Goal: Transaction & Acquisition: Purchase product/service

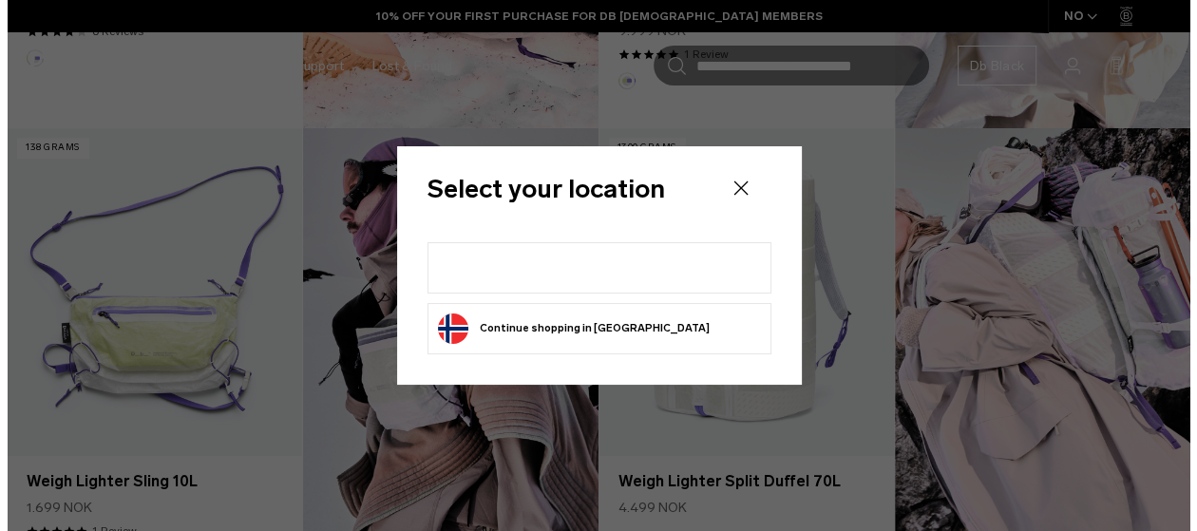
scroll to position [1048, 0]
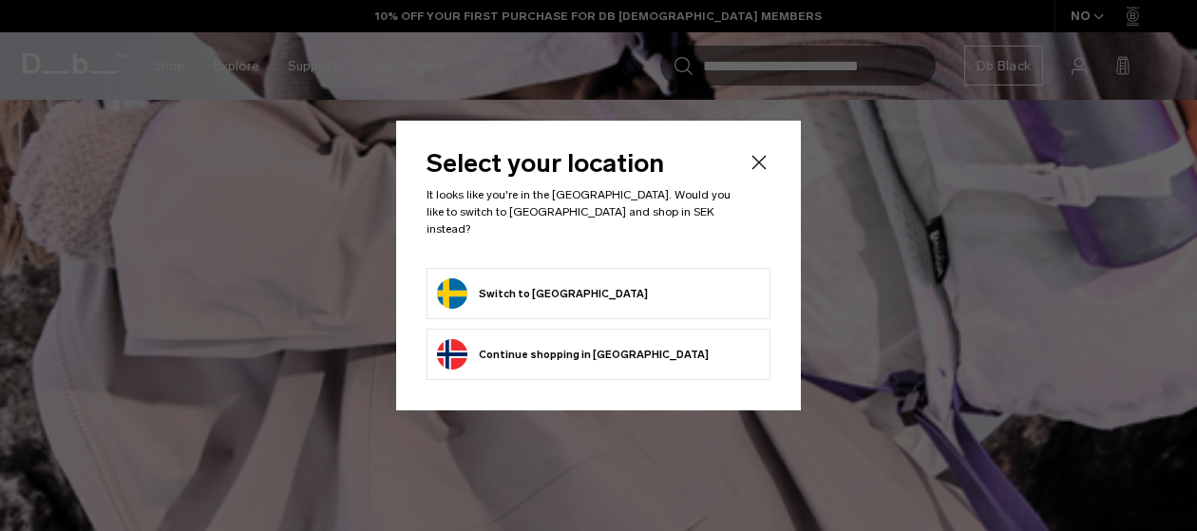
click at [532, 288] on button "Switch to Sweden" at bounding box center [542, 293] width 211 height 30
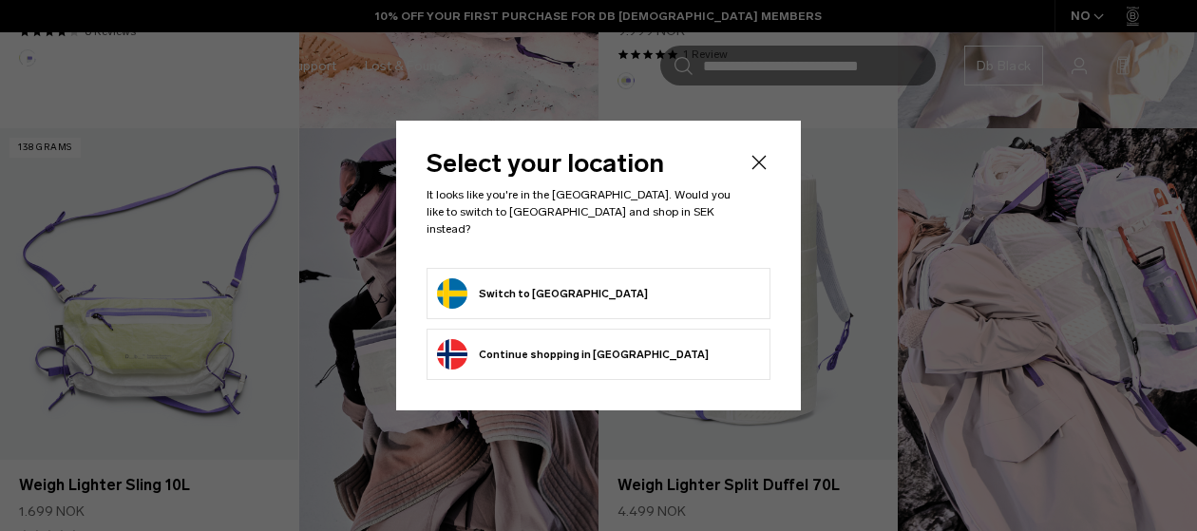
click at [460, 281] on button "Switch to Sweden" at bounding box center [542, 293] width 211 height 30
click at [758, 169] on icon "Close" at bounding box center [759, 162] width 14 height 14
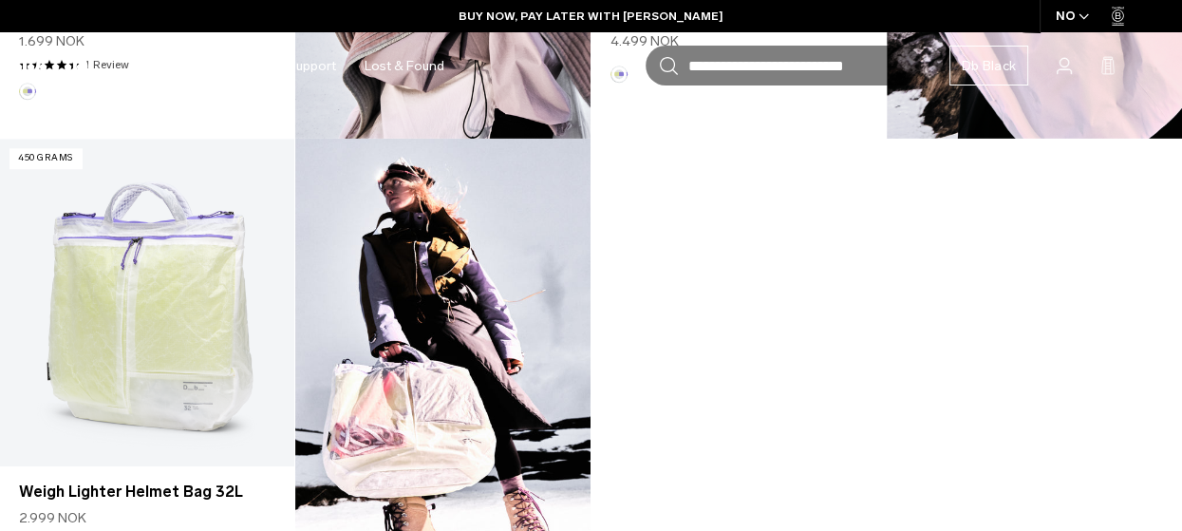
scroll to position [1519, 0]
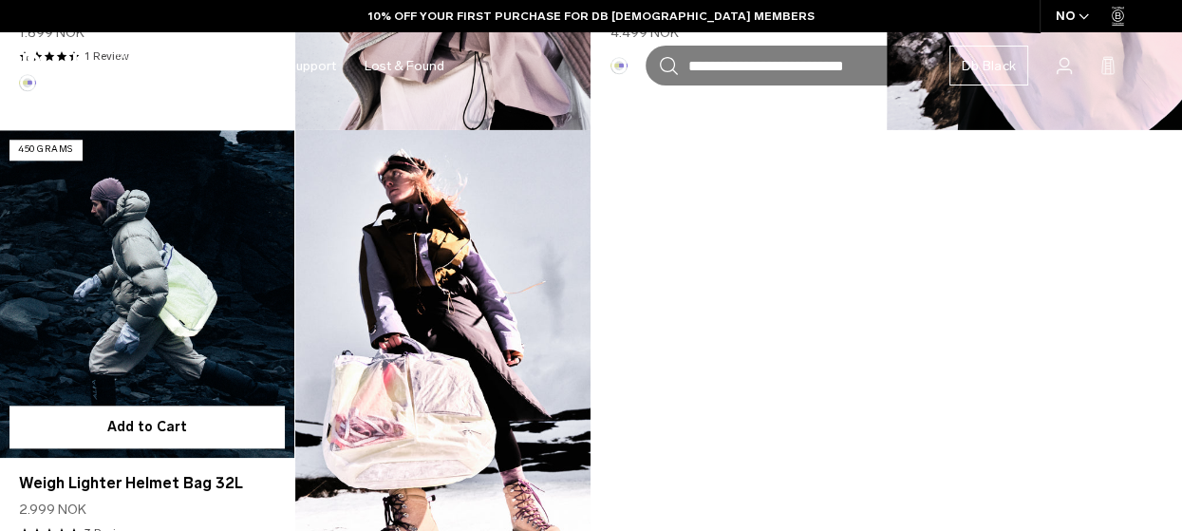
click at [161, 274] on link "Weigh Lighter Helmet Bag 32L" at bounding box center [147, 294] width 294 height 328
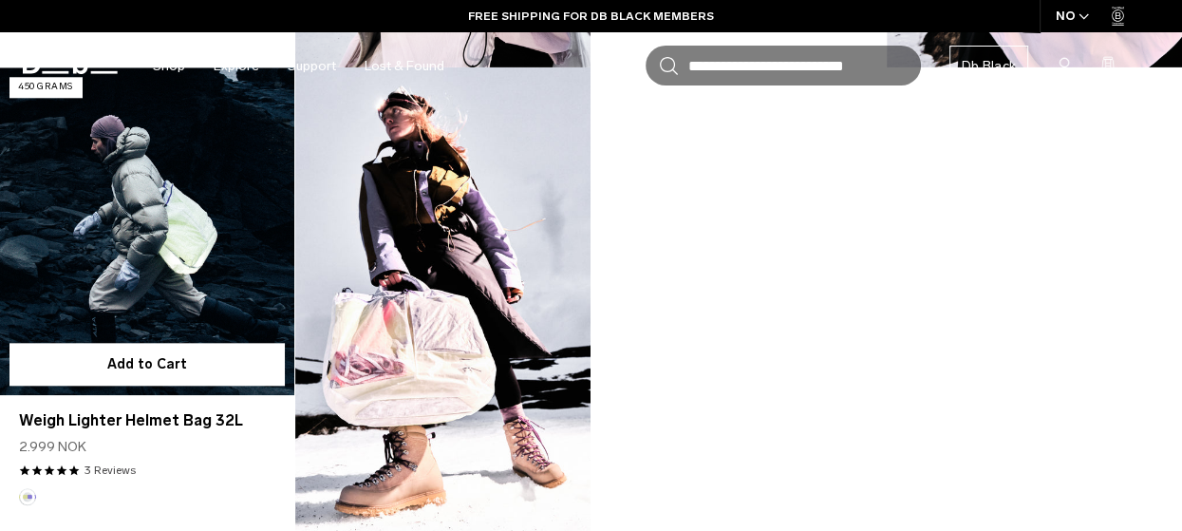
scroll to position [1425, 0]
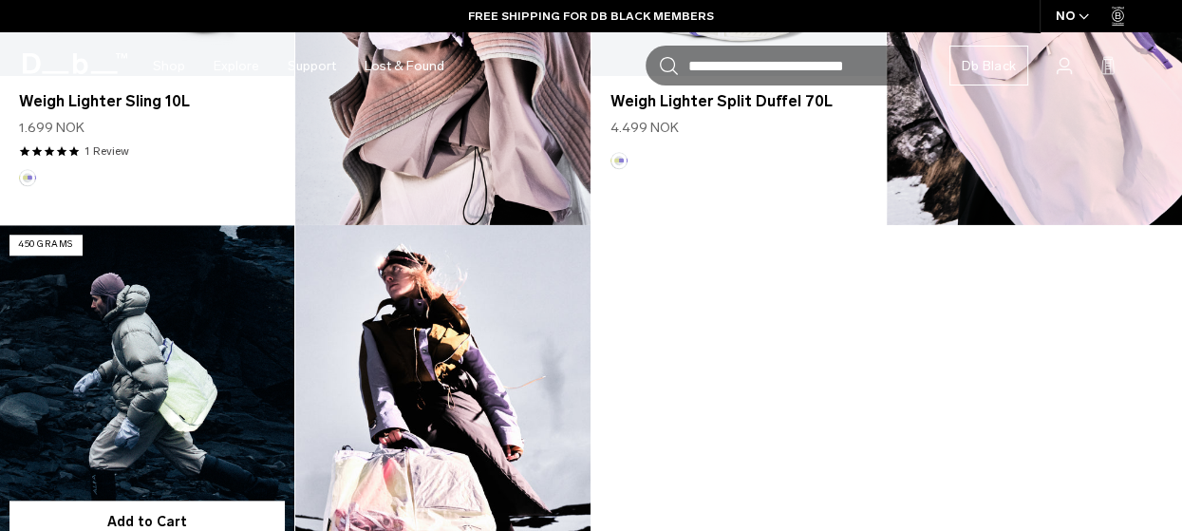
click at [91, 322] on link "Weigh Lighter Helmet Bag 32L" at bounding box center [147, 389] width 294 height 328
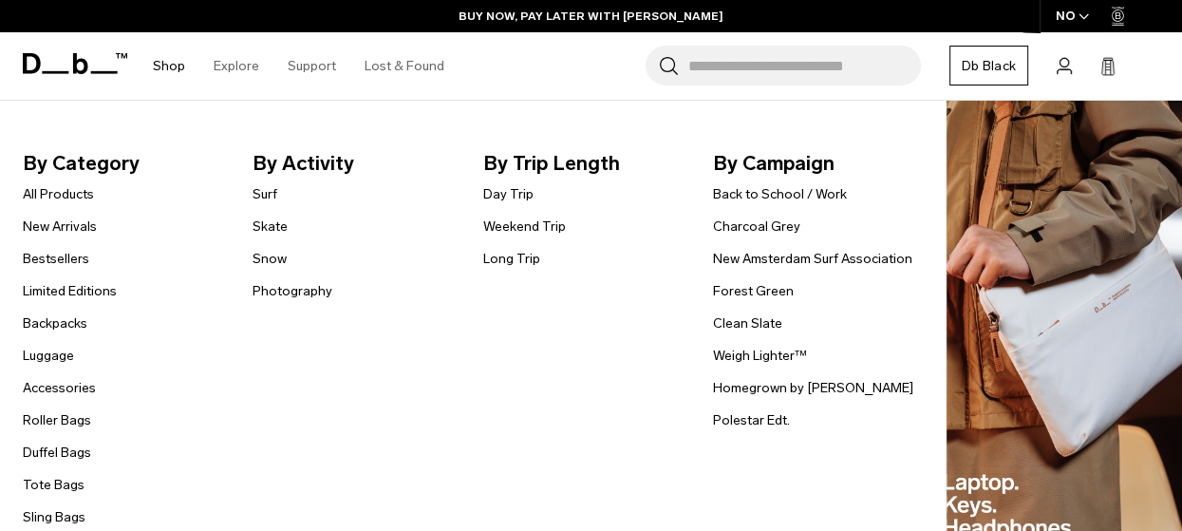
scroll to position [139, 0]
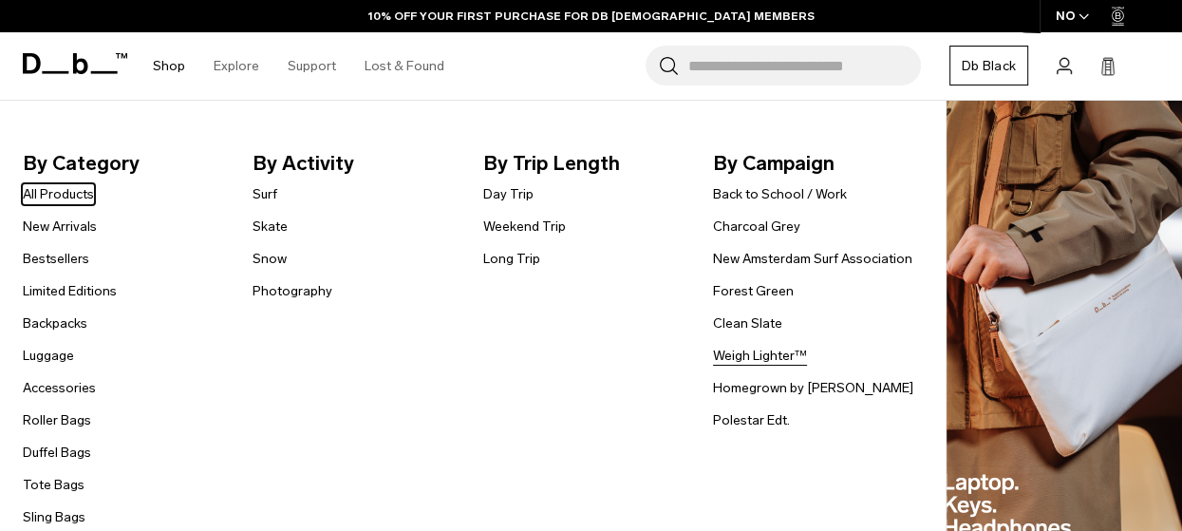
click at [756, 355] on link "Weigh Lighter™" at bounding box center [760, 356] width 94 height 20
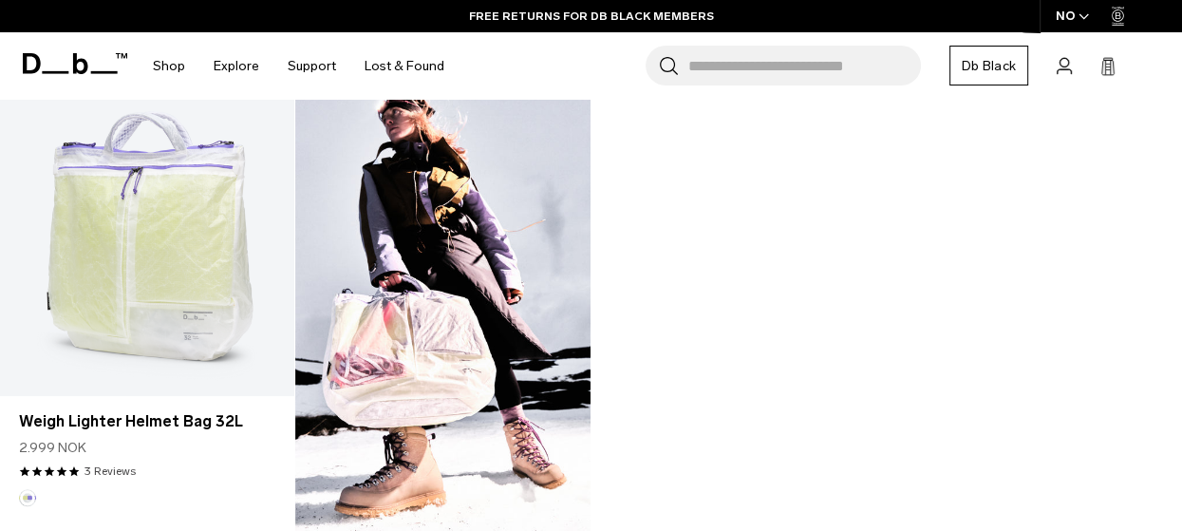
scroll to position [1373, 0]
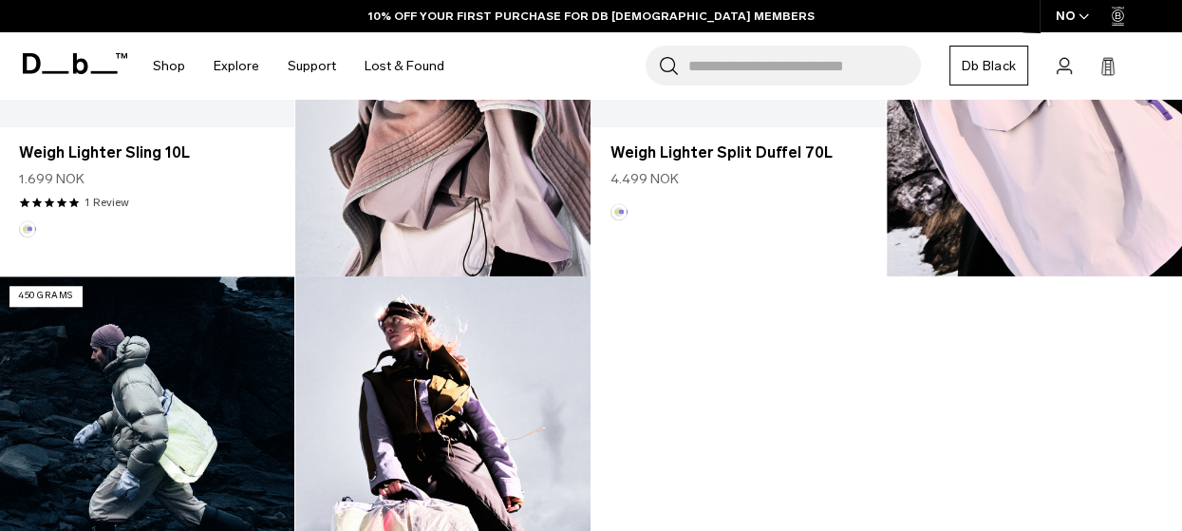
click at [111, 382] on link "Weigh Lighter Helmet Bag 32L" at bounding box center [147, 440] width 294 height 328
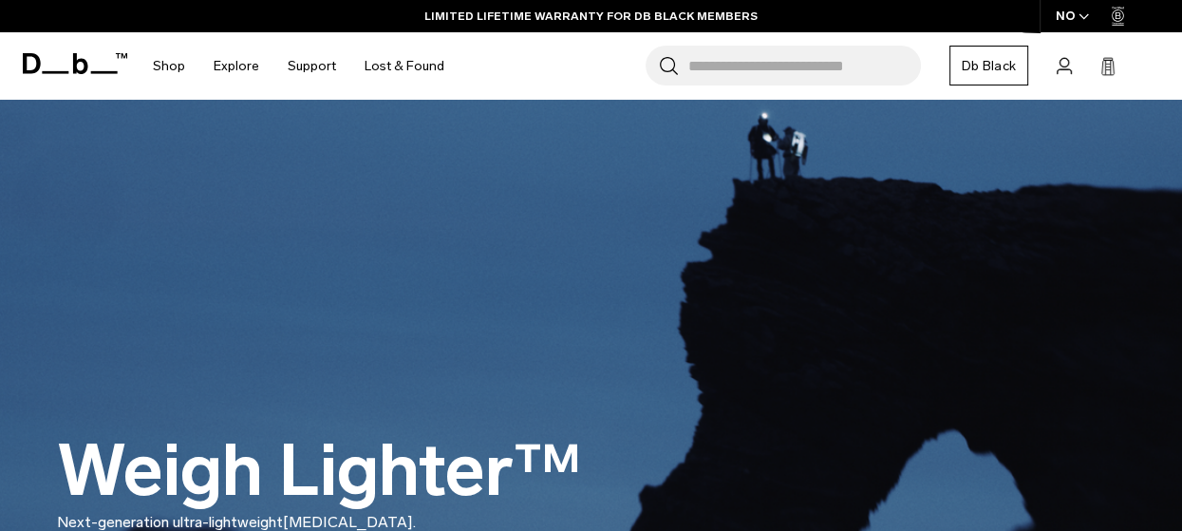
scroll to position [285, 0]
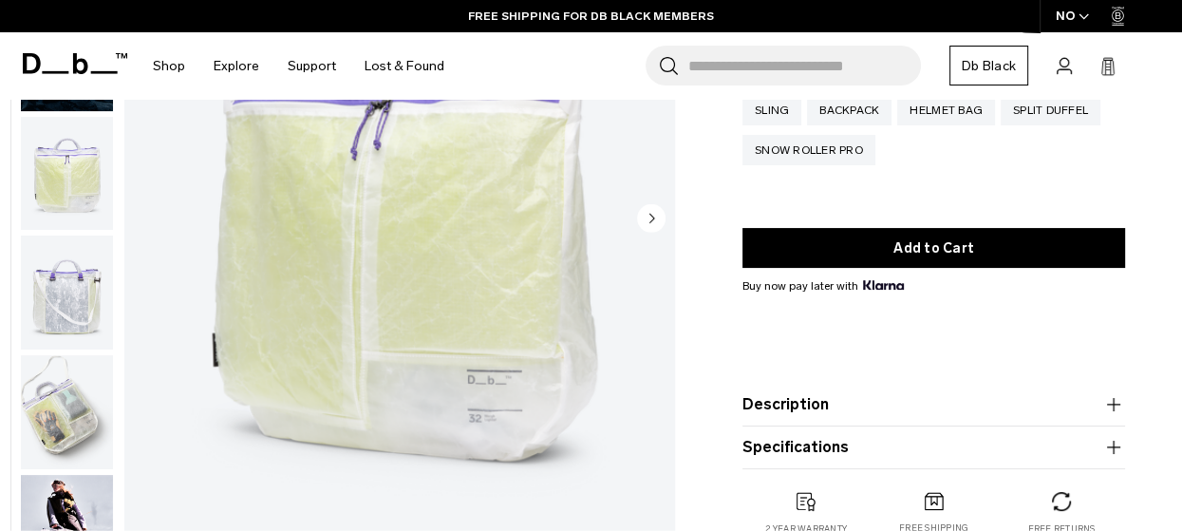
scroll to position [285, 0]
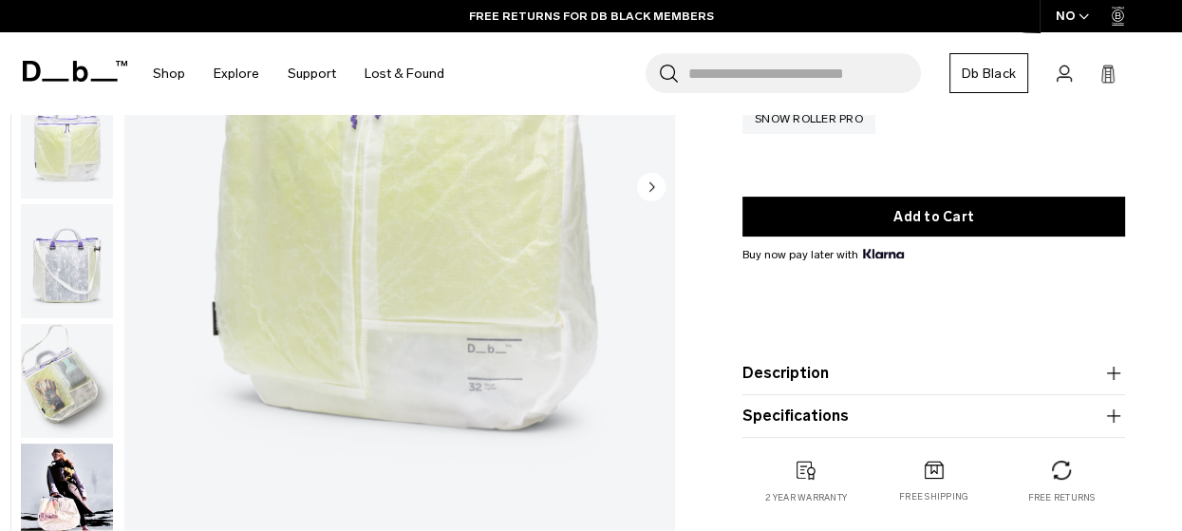
click at [62, 387] on img "button" at bounding box center [67, 381] width 92 height 114
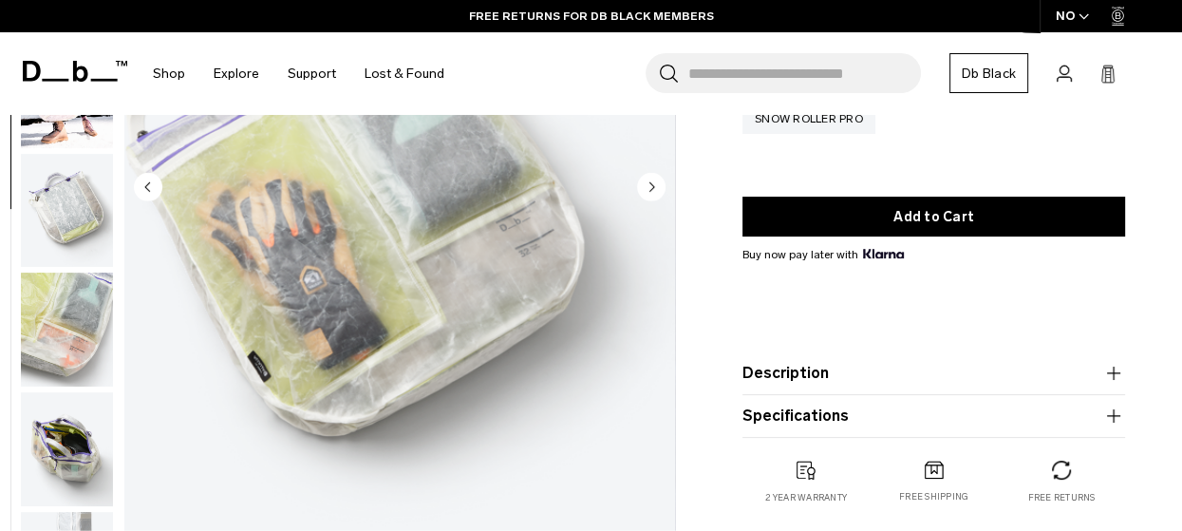
scroll to position [479, 0]
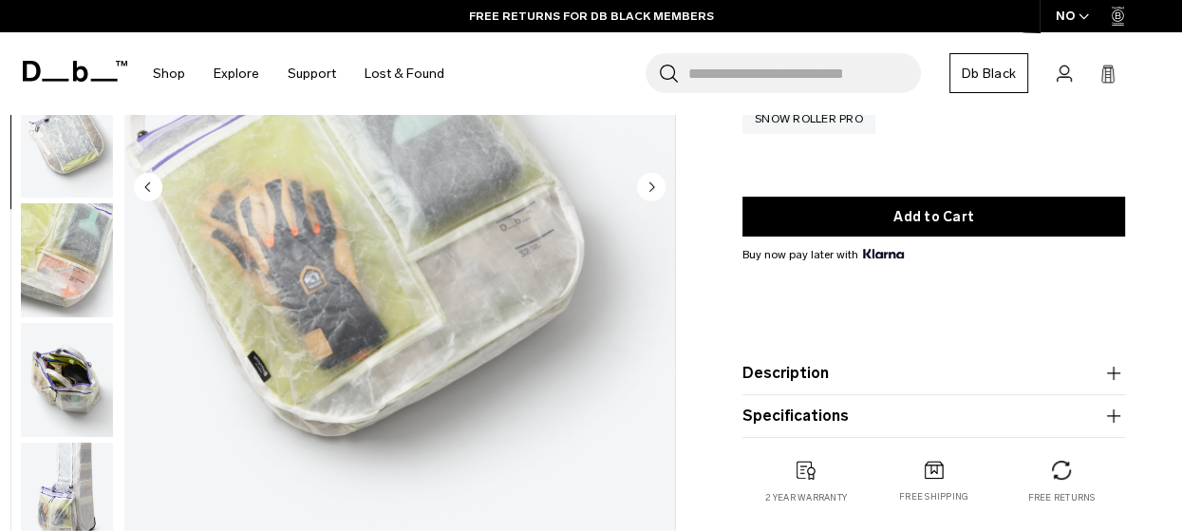
click at [62, 387] on img "button" at bounding box center [67, 380] width 92 height 114
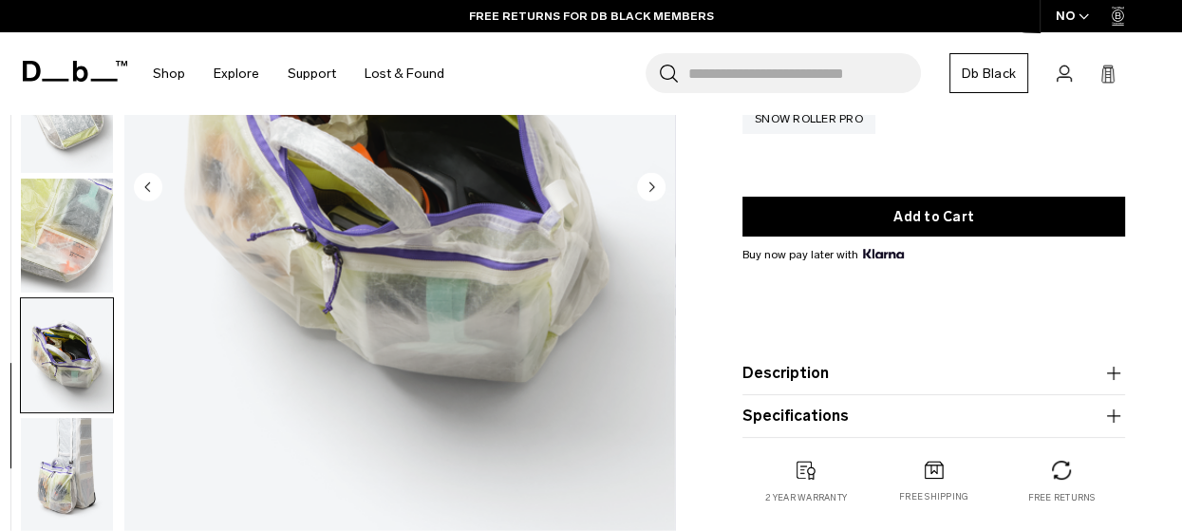
scroll to position [95, 0]
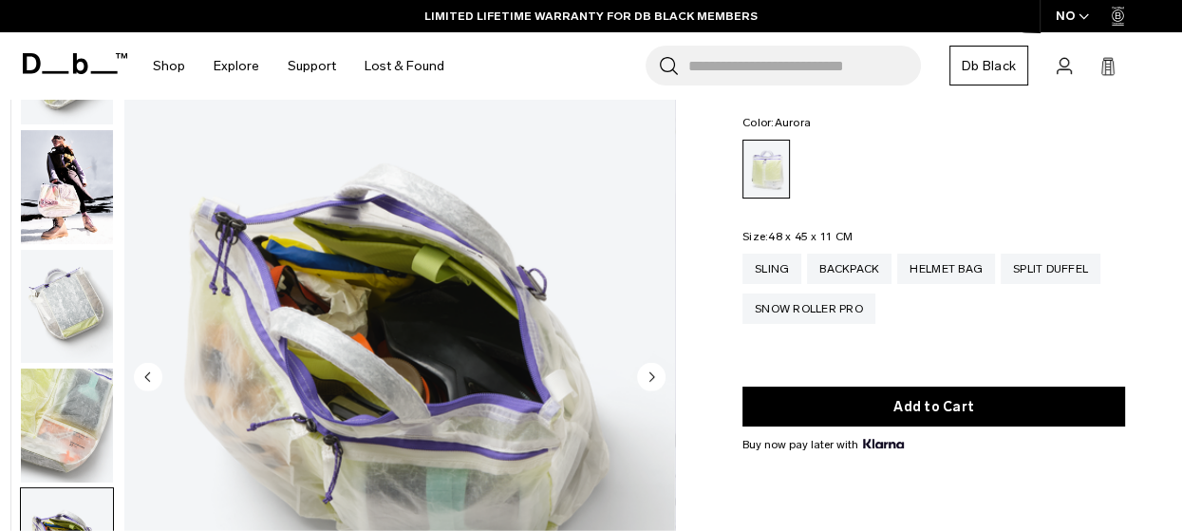
click at [68, 189] on img "button" at bounding box center [67, 187] width 92 height 114
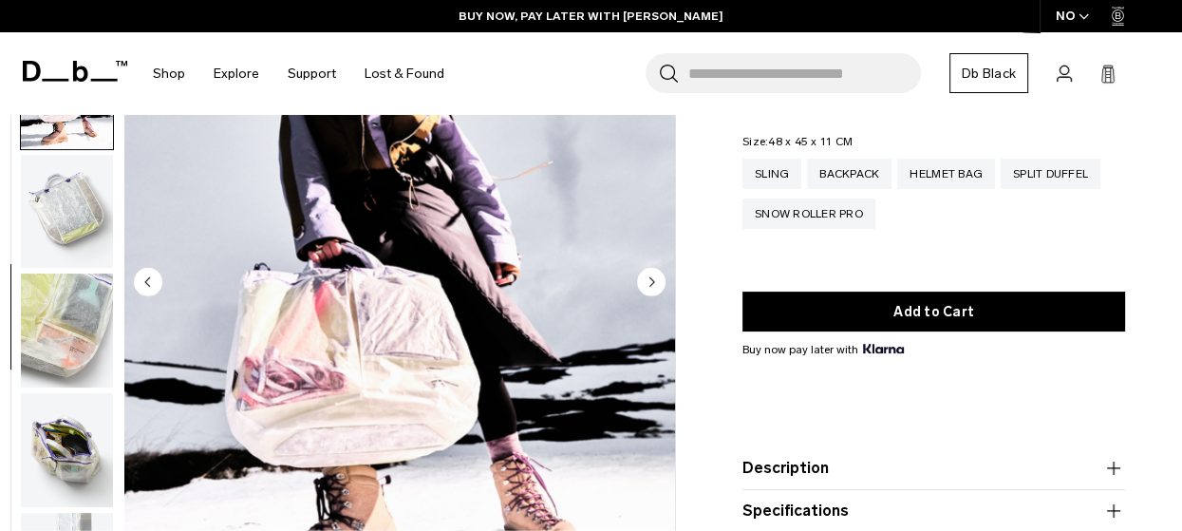
scroll to position [380, 0]
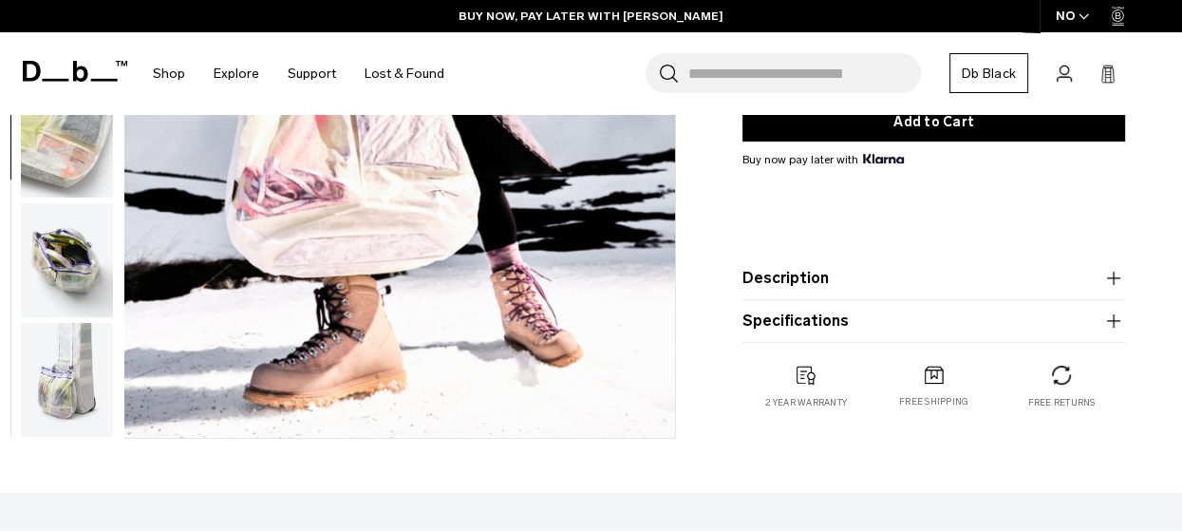
click at [67, 370] on img "button" at bounding box center [67, 380] width 92 height 114
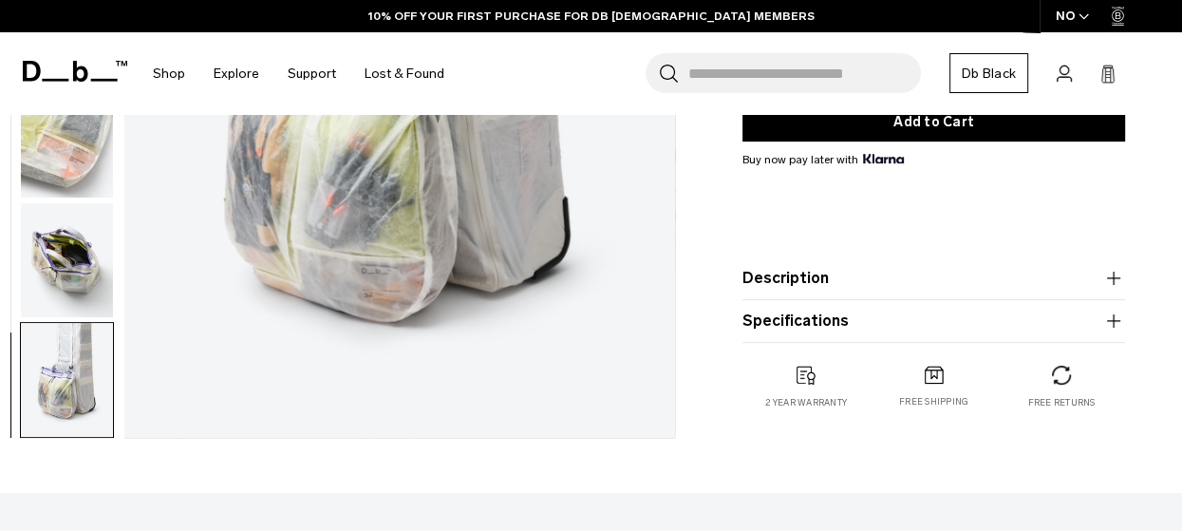
scroll to position [313, 0]
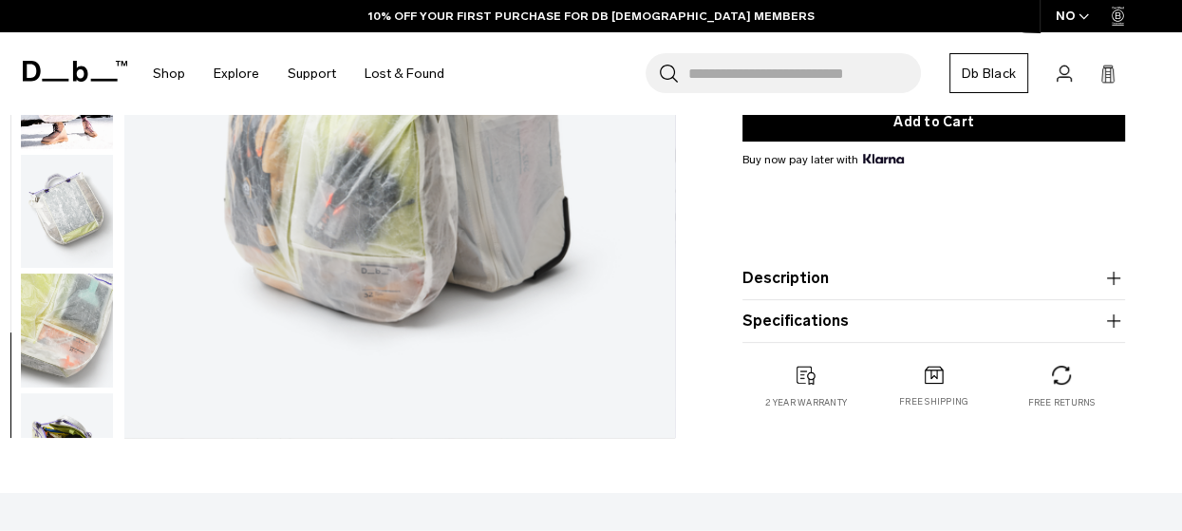
click at [67, 371] on img "button" at bounding box center [67, 331] width 92 height 114
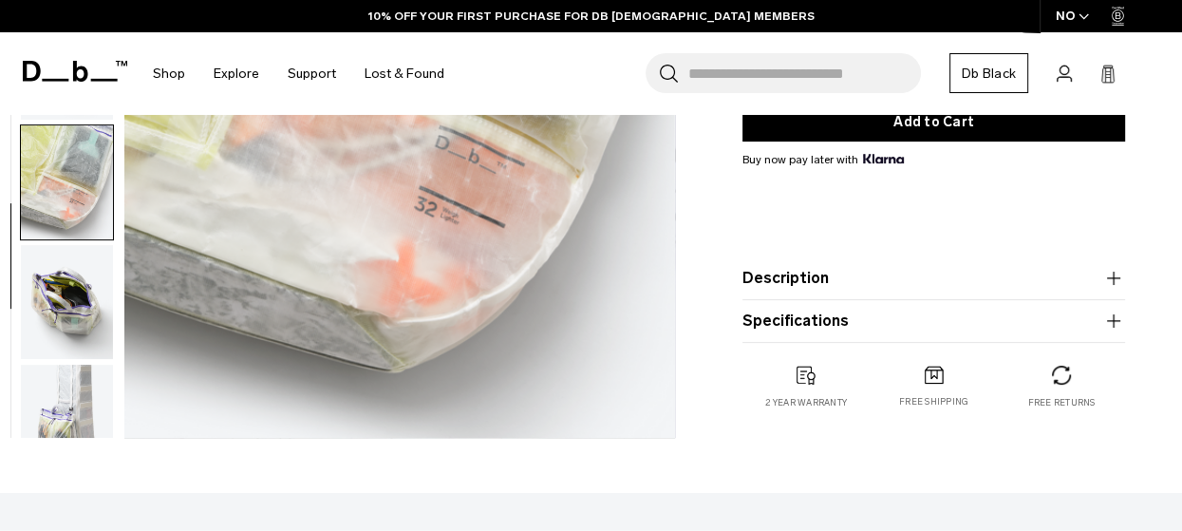
scroll to position [503, 0]
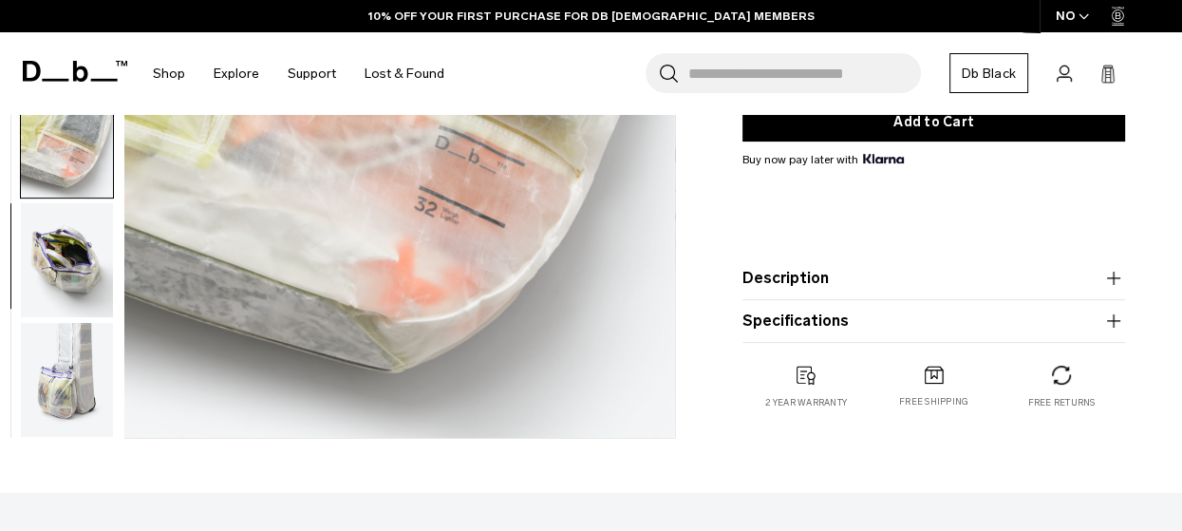
click at [67, 371] on img "button" at bounding box center [67, 380] width 92 height 114
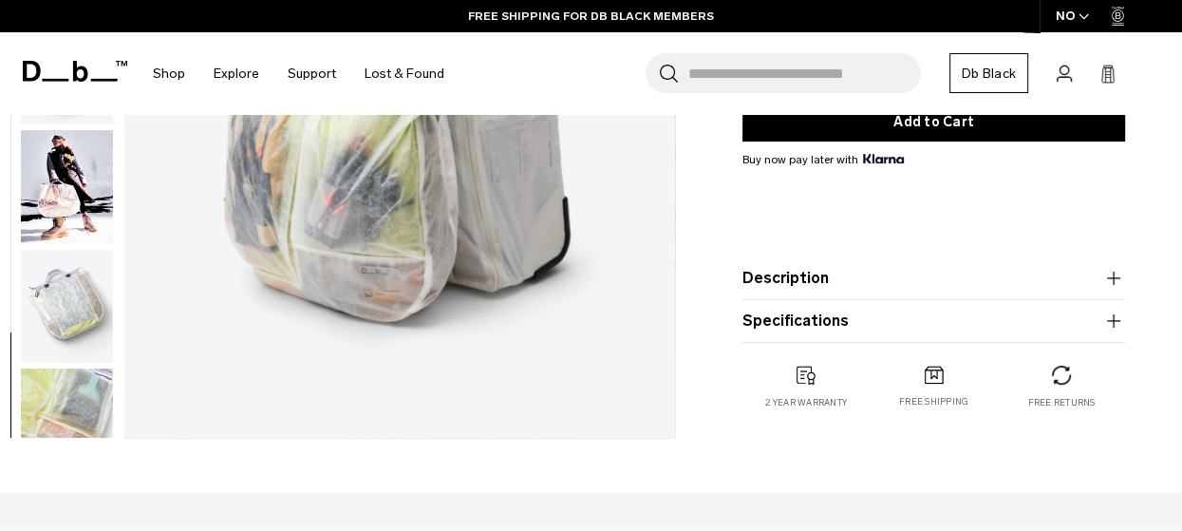
scroll to position [123, 0]
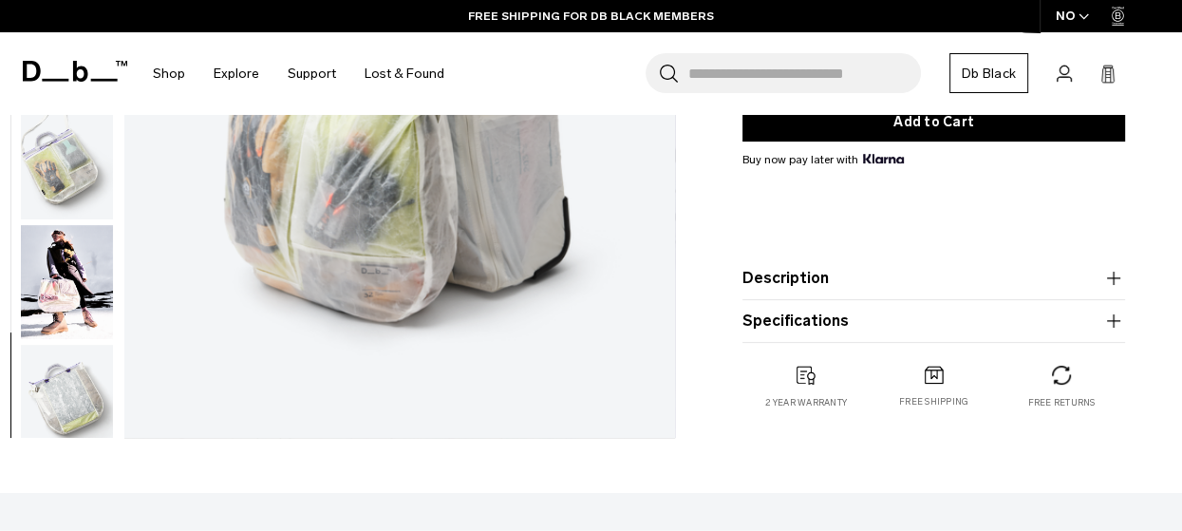
click at [67, 396] on img "button" at bounding box center [67, 401] width 92 height 114
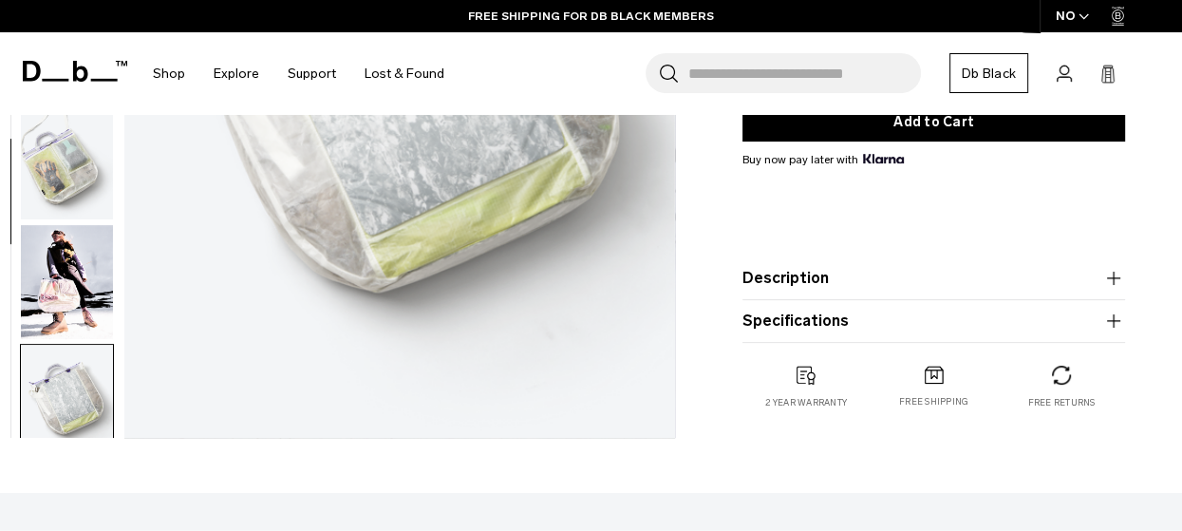
scroll to position [0, 0]
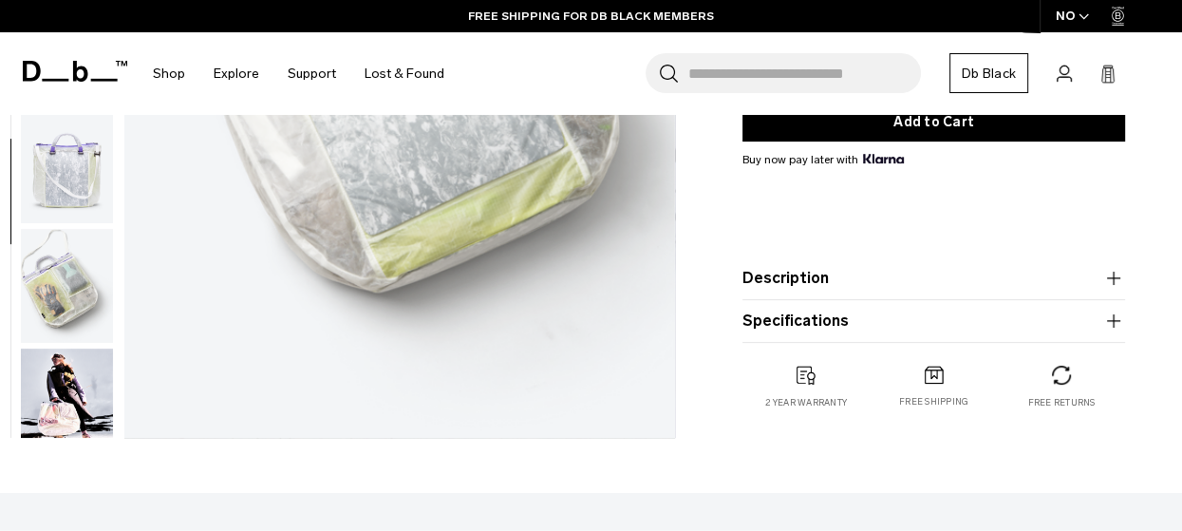
click at [87, 166] on img "button" at bounding box center [67, 166] width 92 height 114
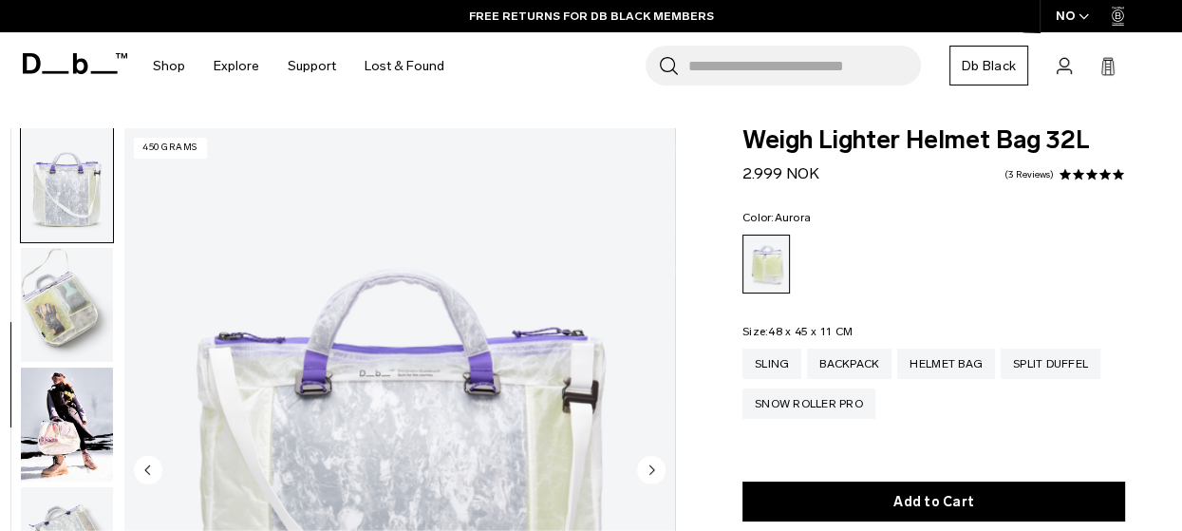
scroll to position [95, 0]
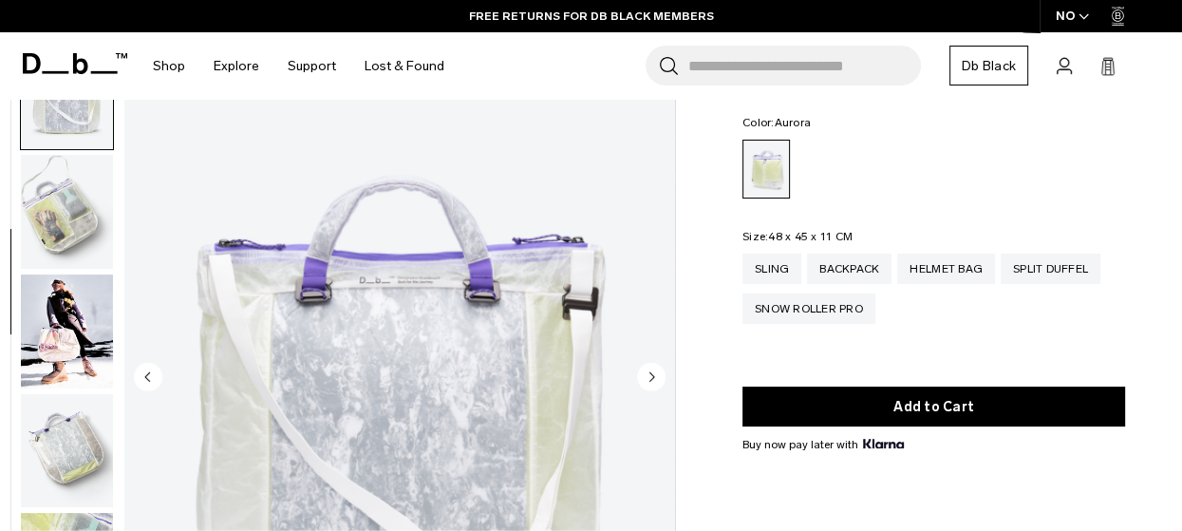
click at [154, 372] on circle "Previous slide" at bounding box center [148, 376] width 28 height 28
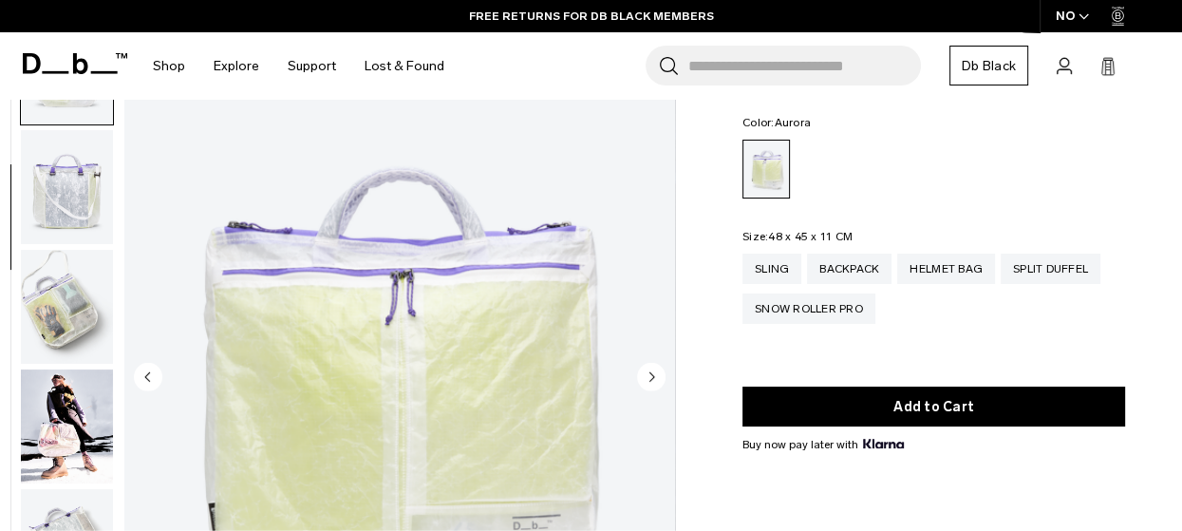
scroll to position [239, 0]
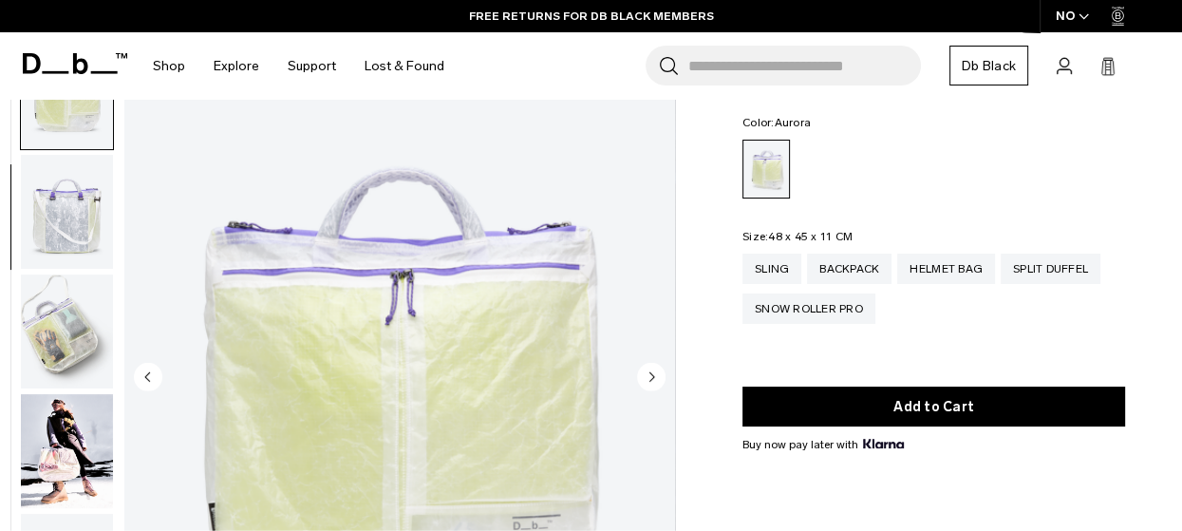
click at [150, 373] on circle "Previous slide" at bounding box center [148, 376] width 28 height 28
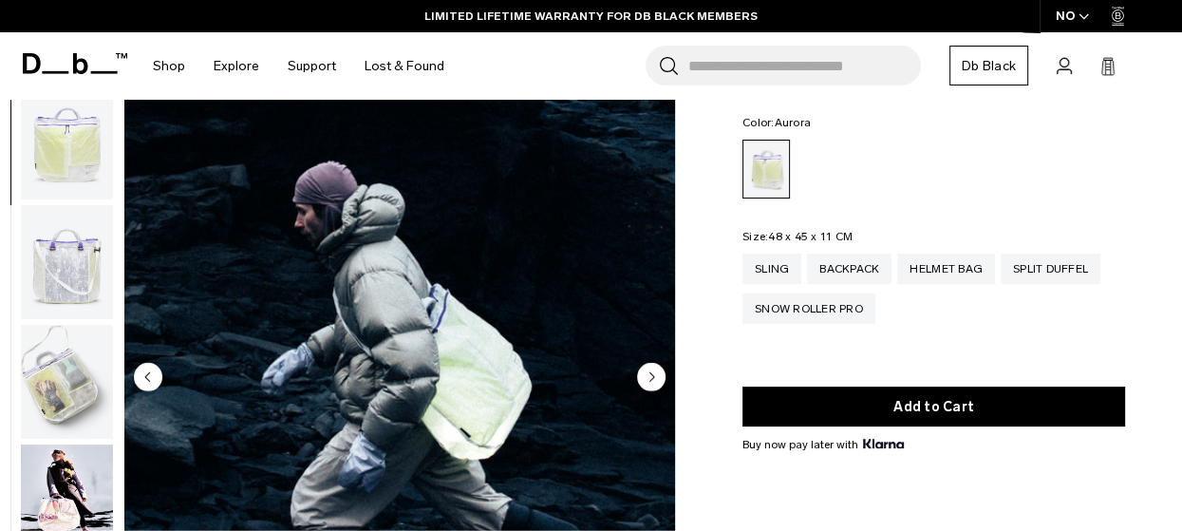
scroll to position [120, 0]
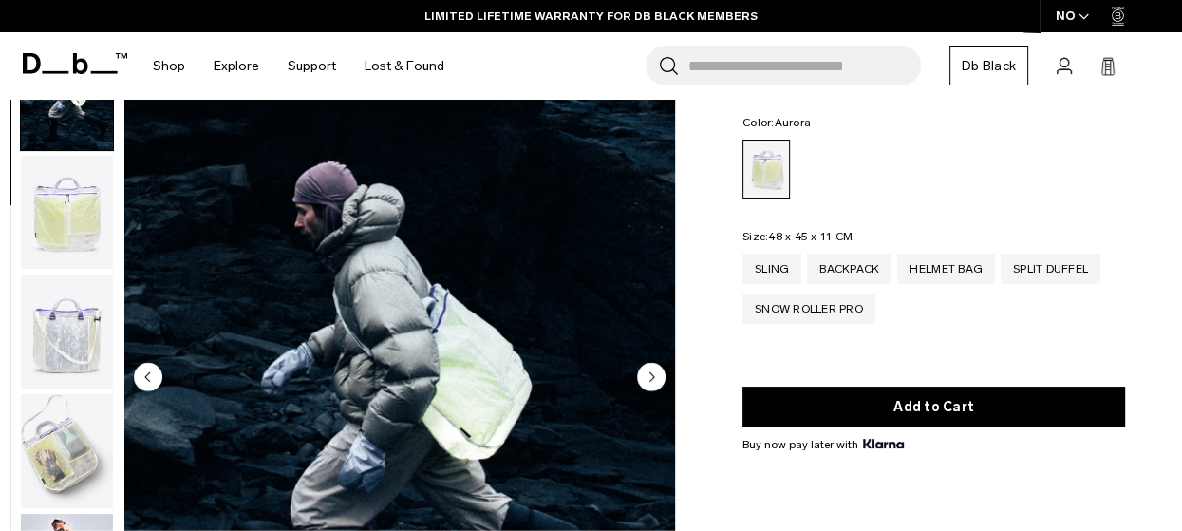
click at [150, 373] on circle "Previous slide" at bounding box center [148, 376] width 28 height 28
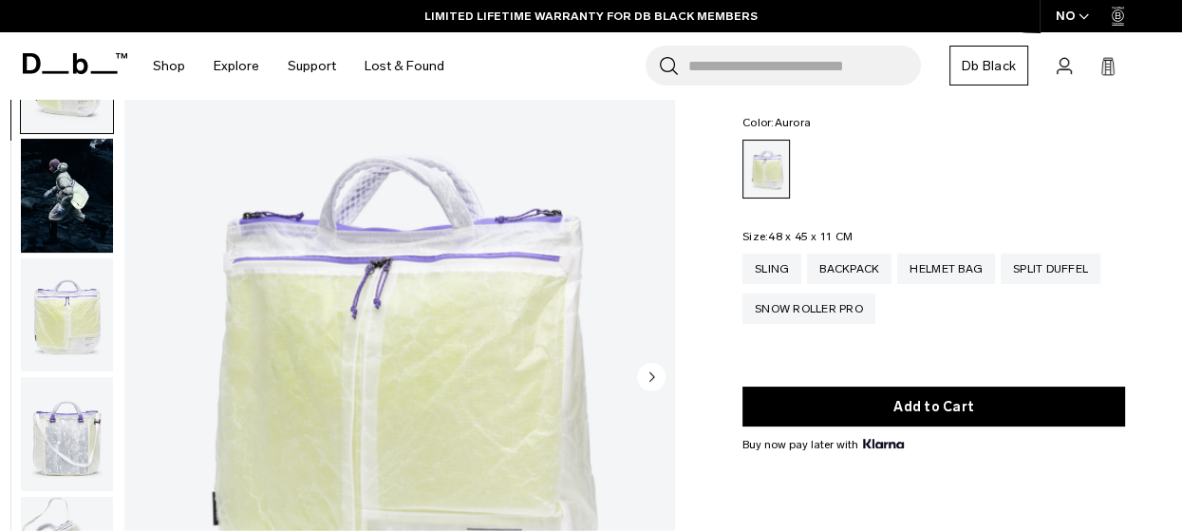
scroll to position [0, 0]
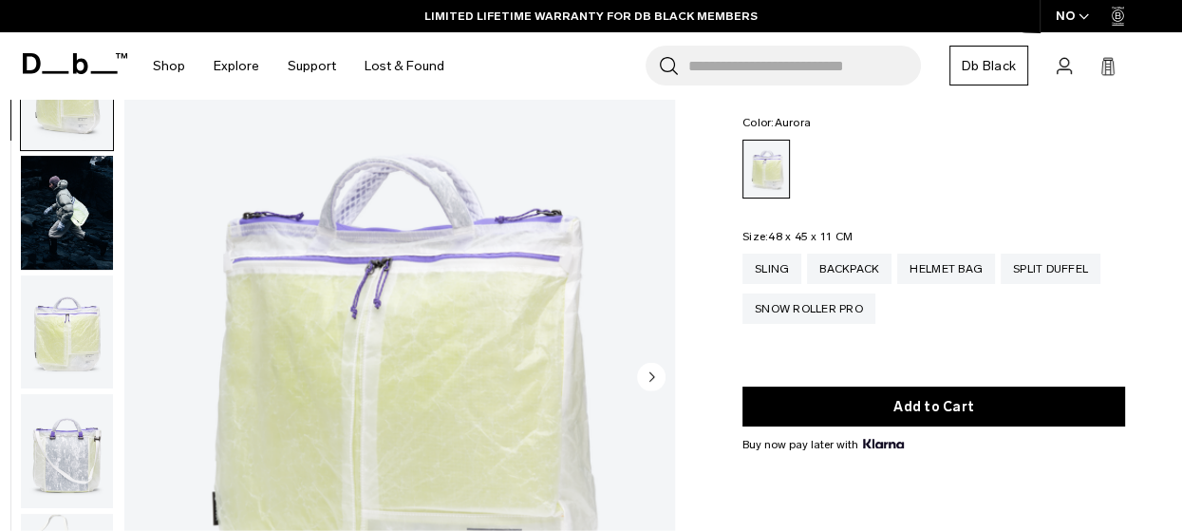
click at [649, 377] on circle "Next slide" at bounding box center [651, 376] width 28 height 28
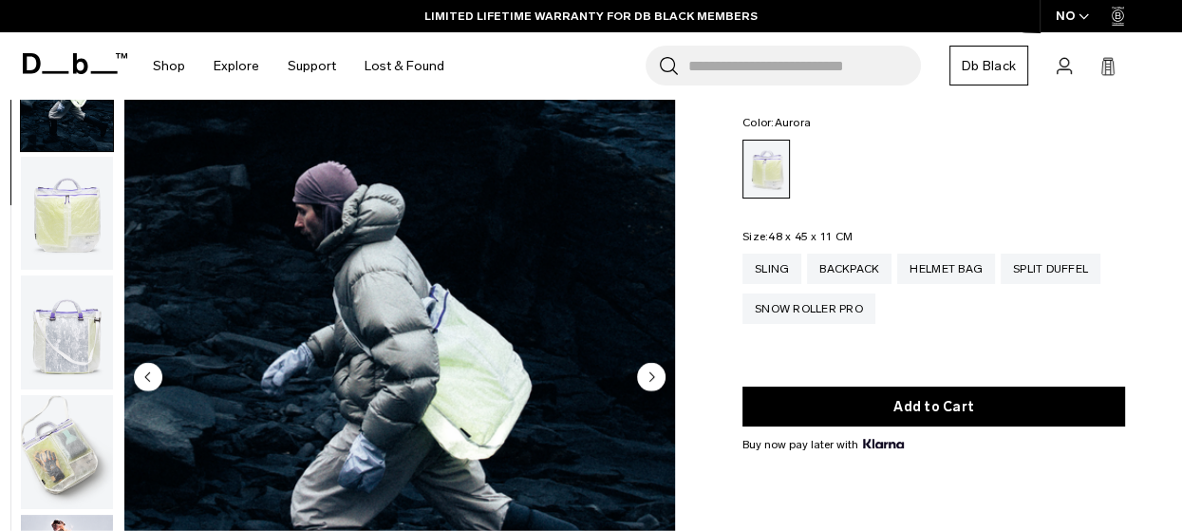
scroll to position [120, 0]
click at [649, 377] on circle "Next slide" at bounding box center [651, 376] width 28 height 28
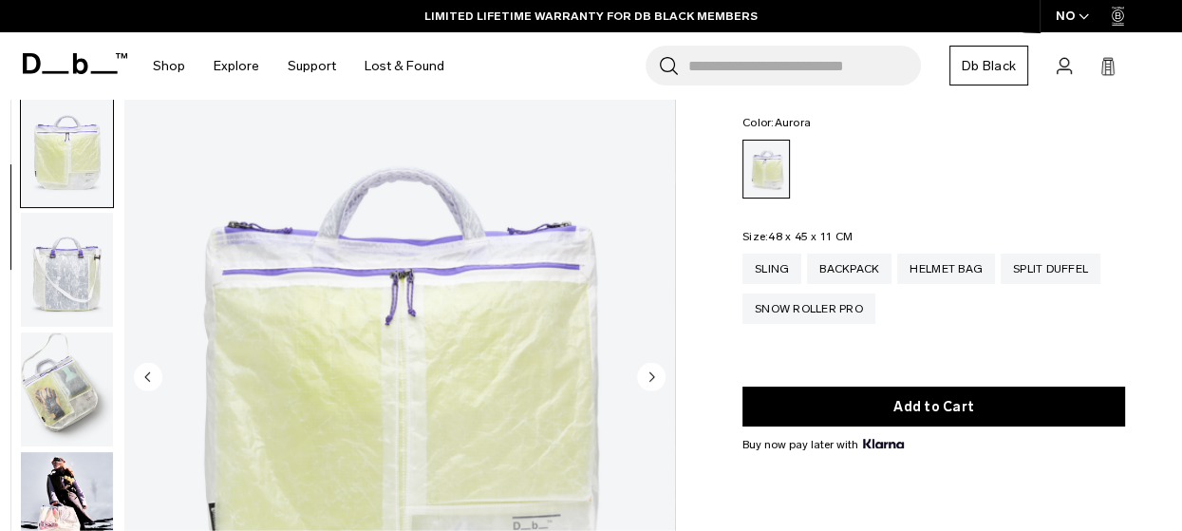
scroll to position [239, 0]
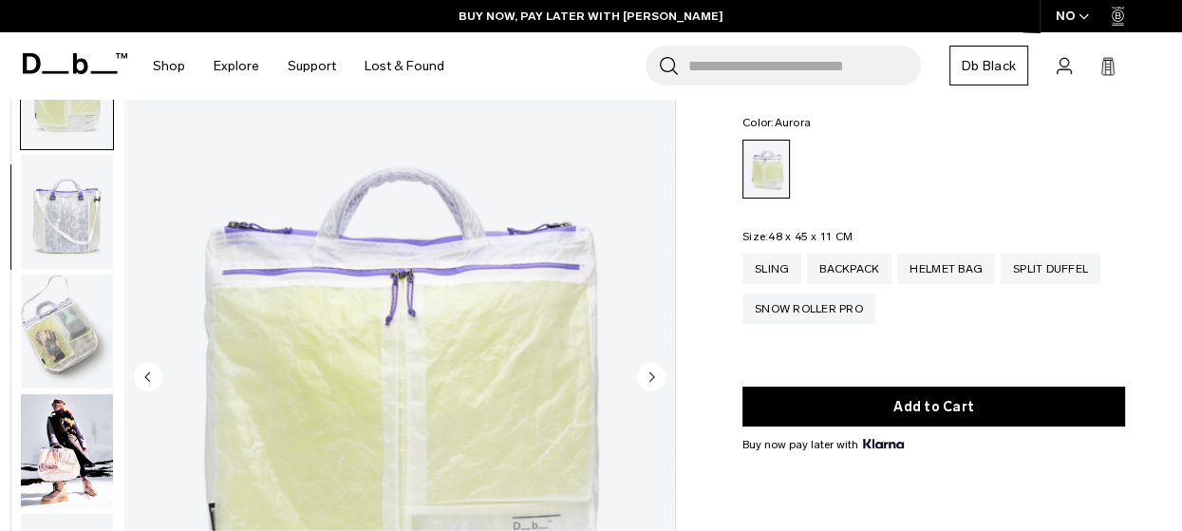
click at [649, 377] on circle "Next slide" at bounding box center [651, 376] width 28 height 28
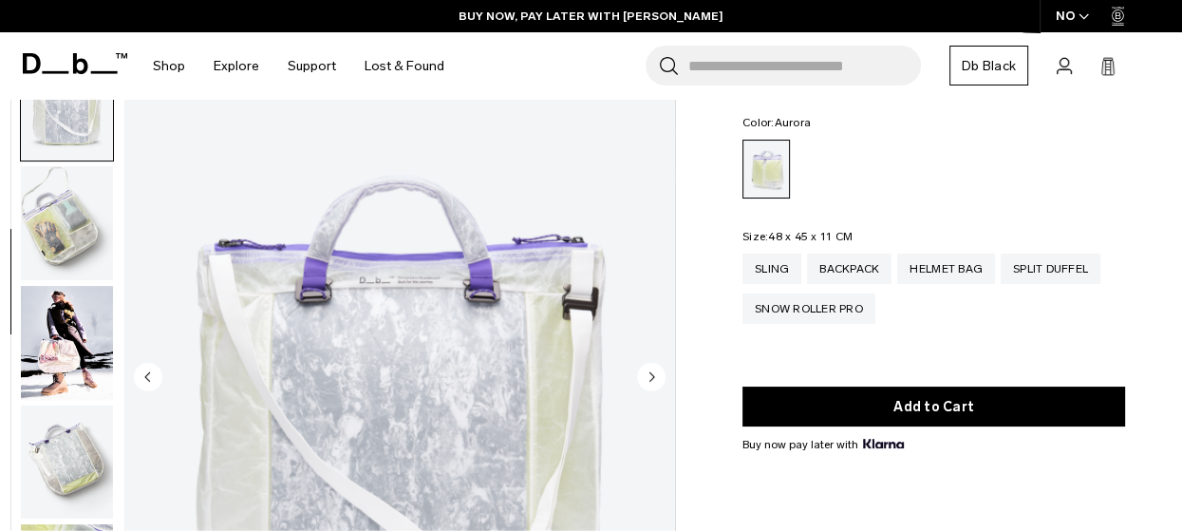
scroll to position [359, 0]
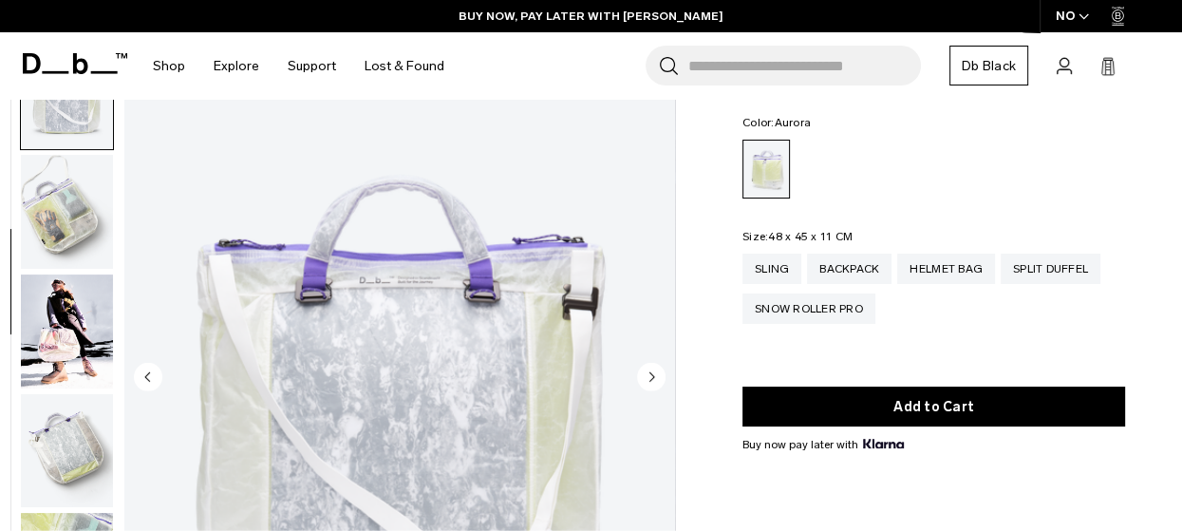
click at [429, 268] on img "4 / 10" at bounding box center [399, 379] width 551 height 688
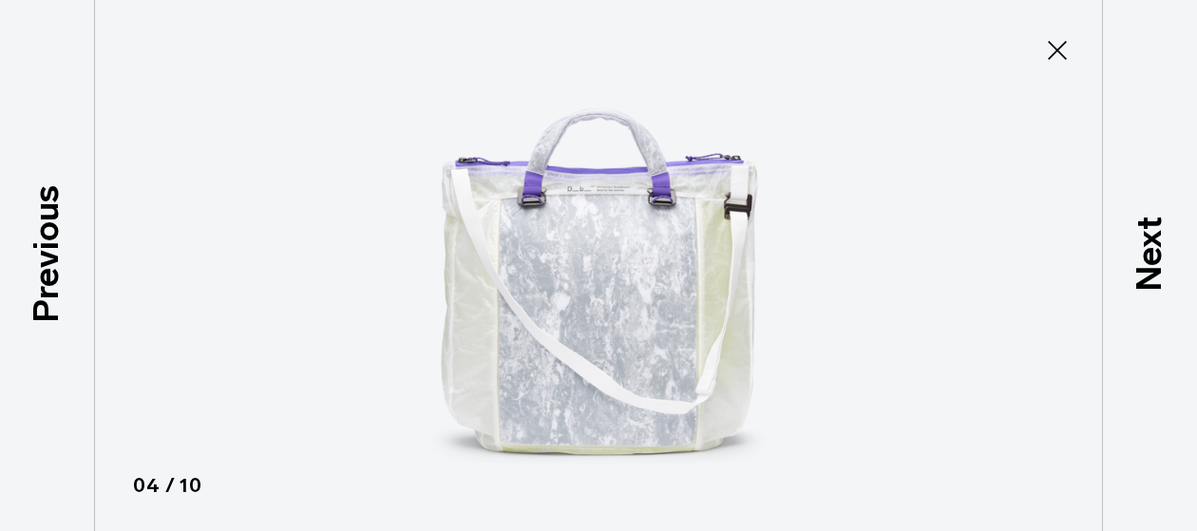
click at [1056, 41] on icon at bounding box center [1057, 50] width 30 height 30
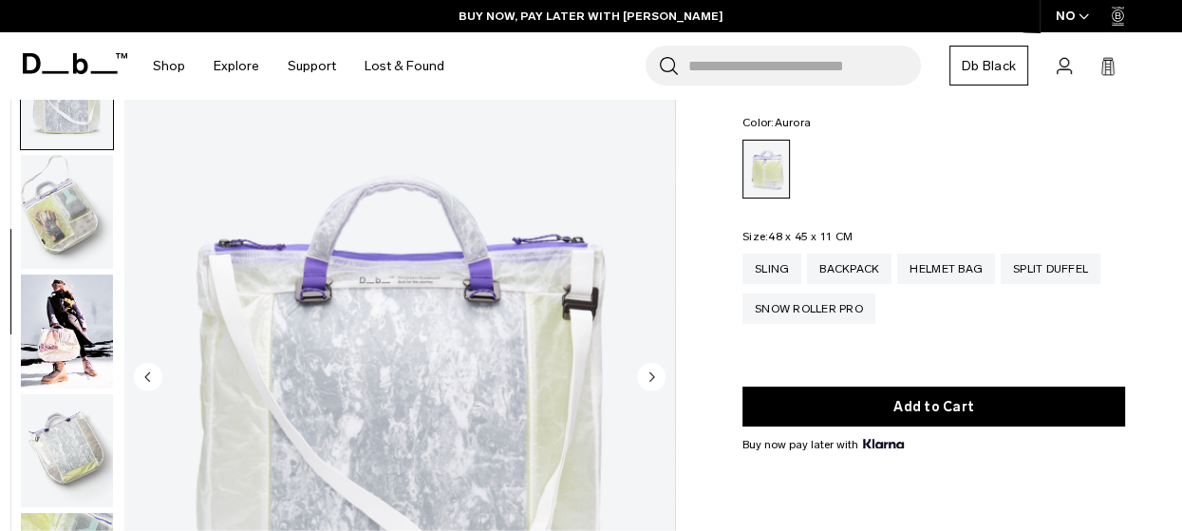
scroll to position [190, 0]
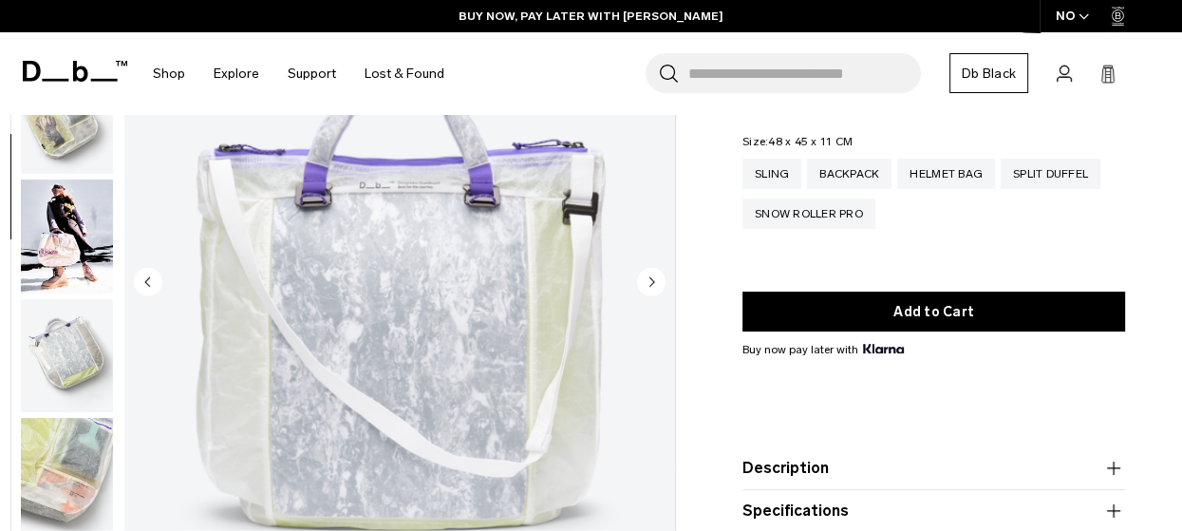
click at [659, 276] on circle "Next slide" at bounding box center [651, 281] width 28 height 28
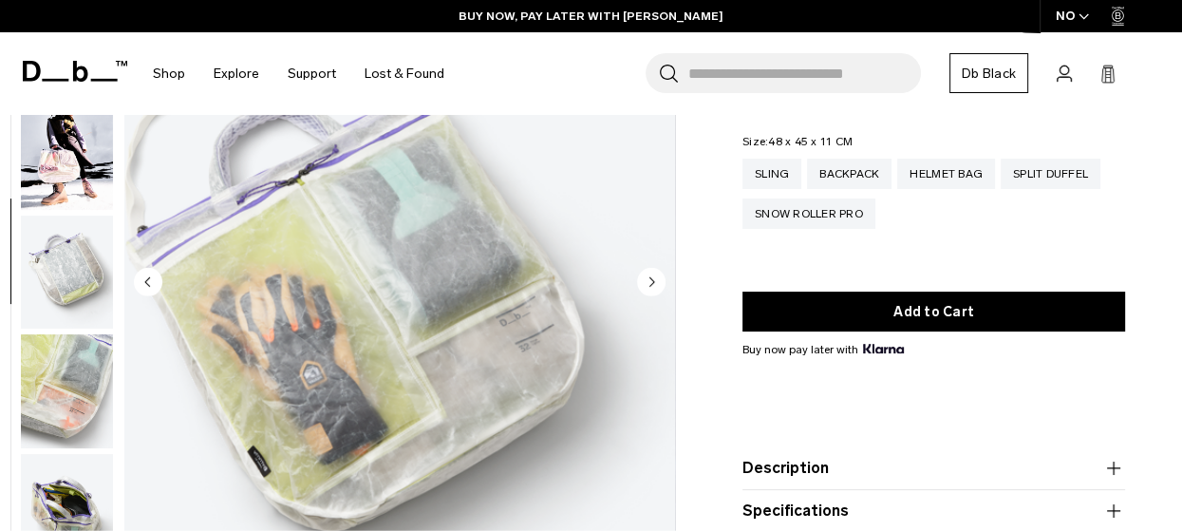
scroll to position [479, 0]
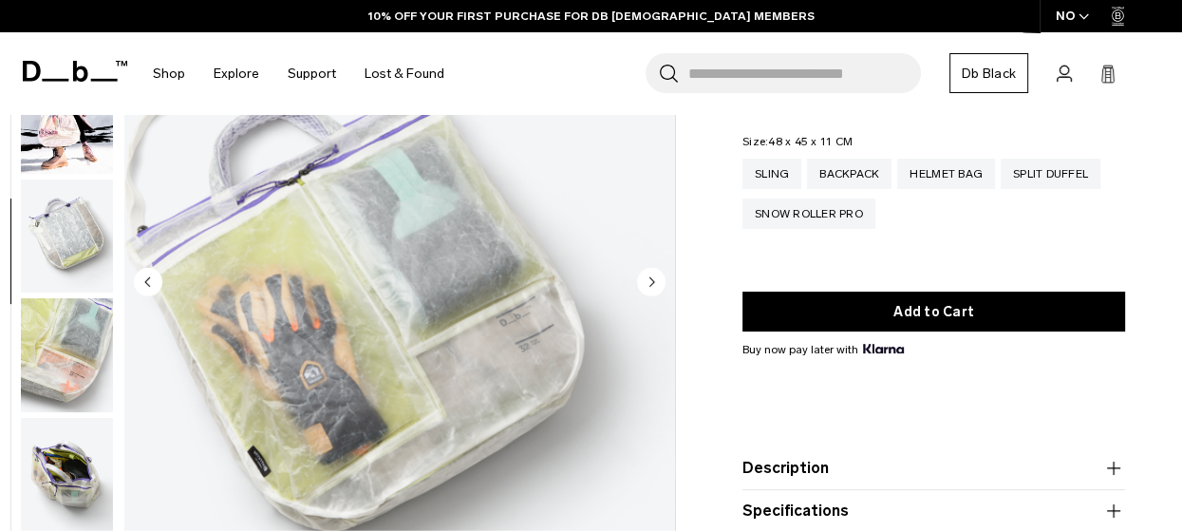
click at [653, 282] on icon "Next slide" at bounding box center [653, 281] width 5 height 9
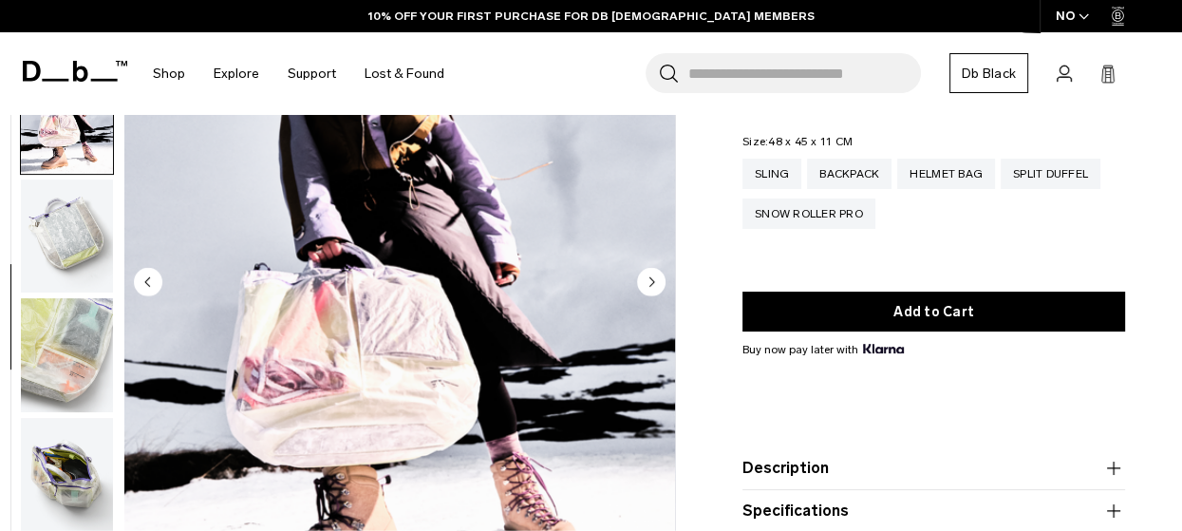
scroll to position [503, 0]
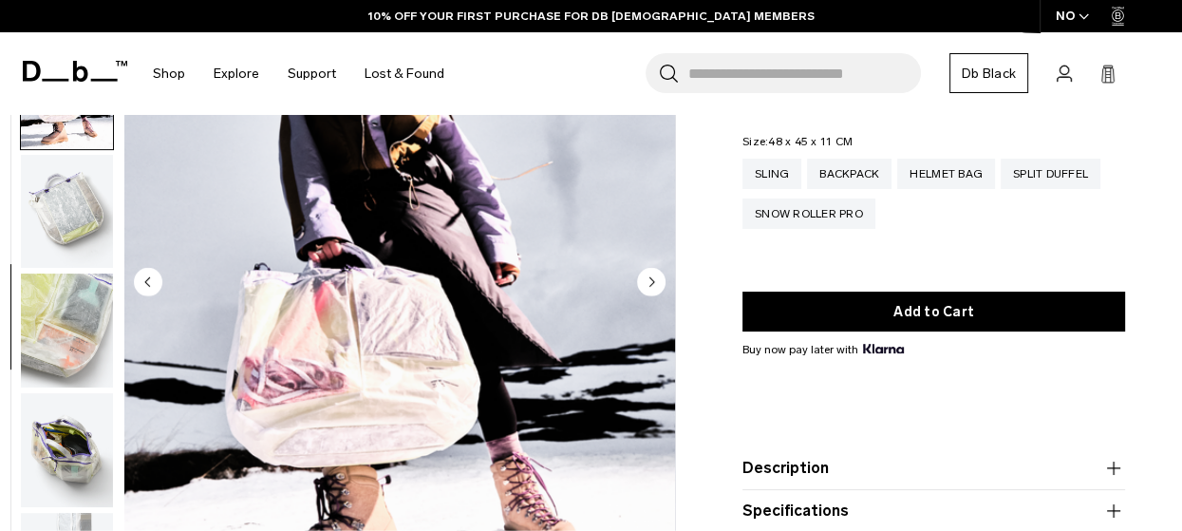
click at [653, 282] on icon "Next slide" at bounding box center [653, 281] width 5 height 9
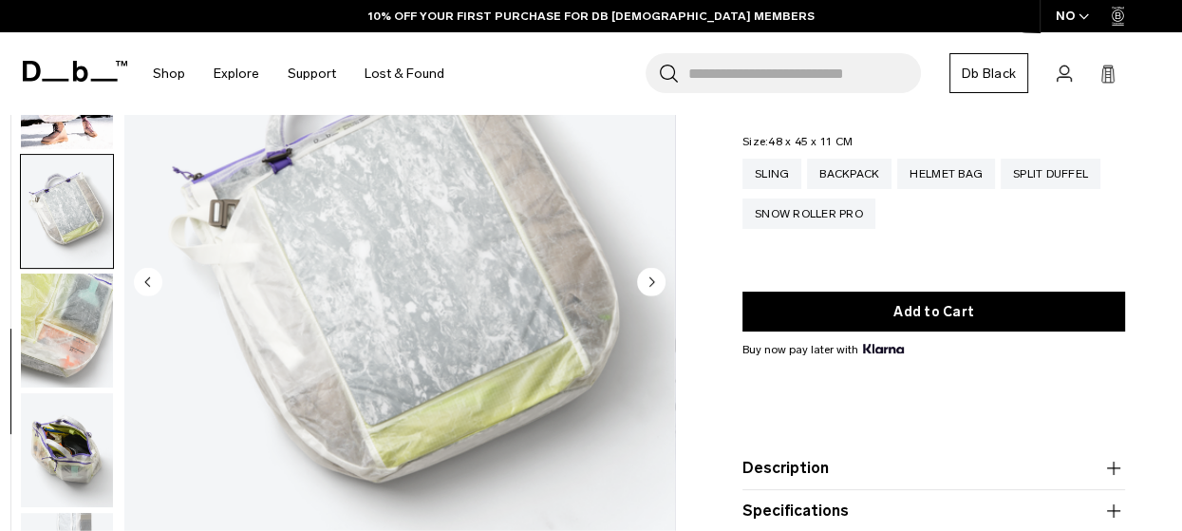
click at [653, 282] on icon "Next slide" at bounding box center [653, 281] width 5 height 9
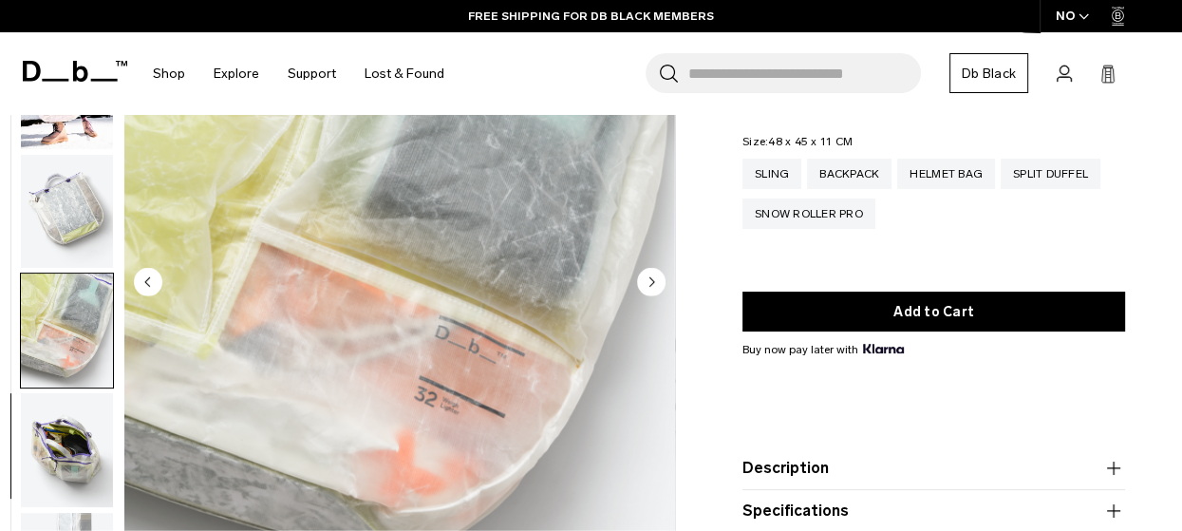
click at [653, 282] on icon "Next slide" at bounding box center [653, 281] width 5 height 9
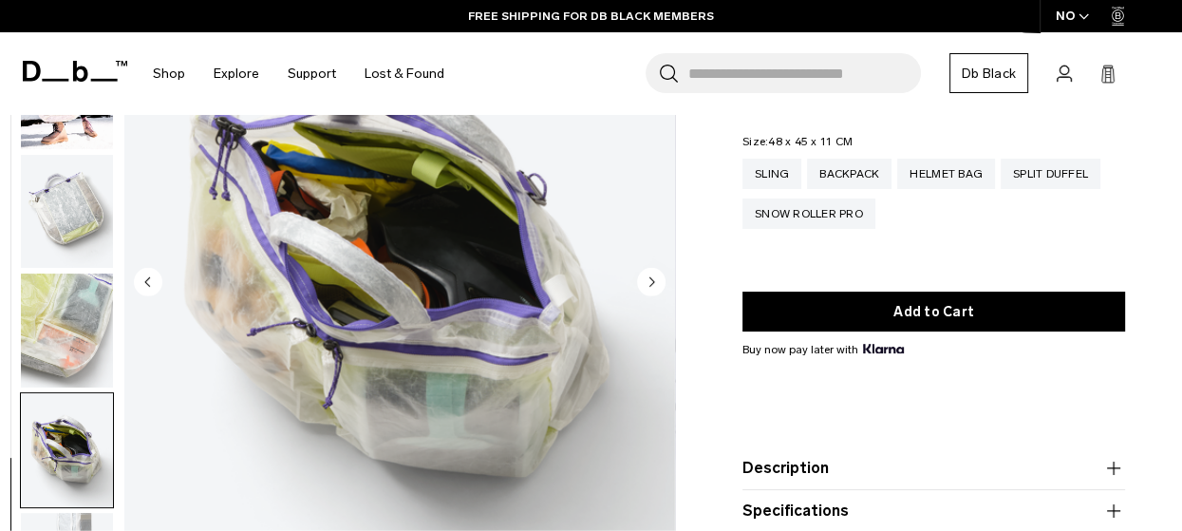
click at [653, 282] on icon "Next slide" at bounding box center [653, 281] width 5 height 9
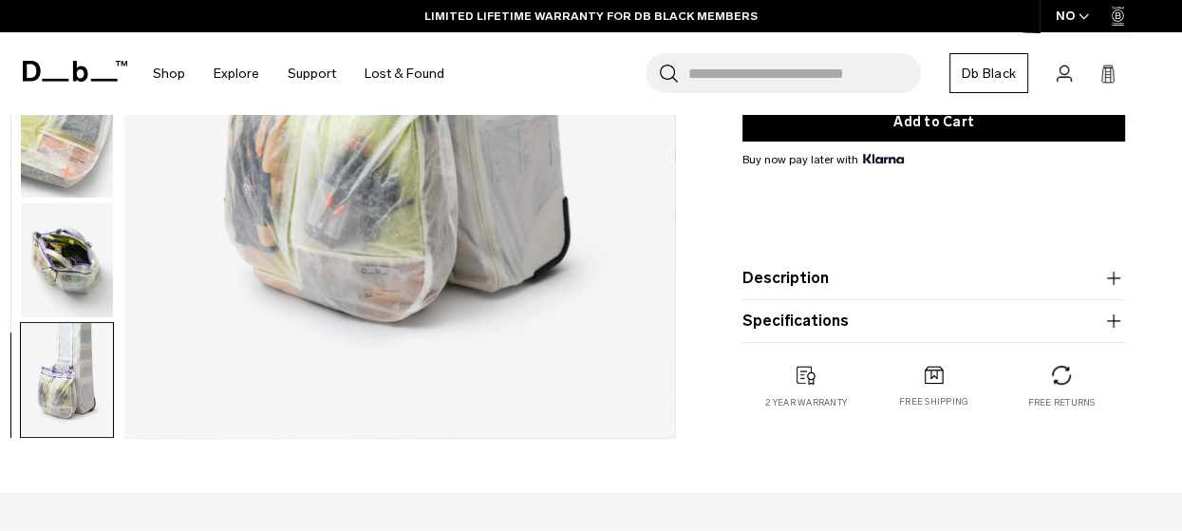
scroll to position [285, 0]
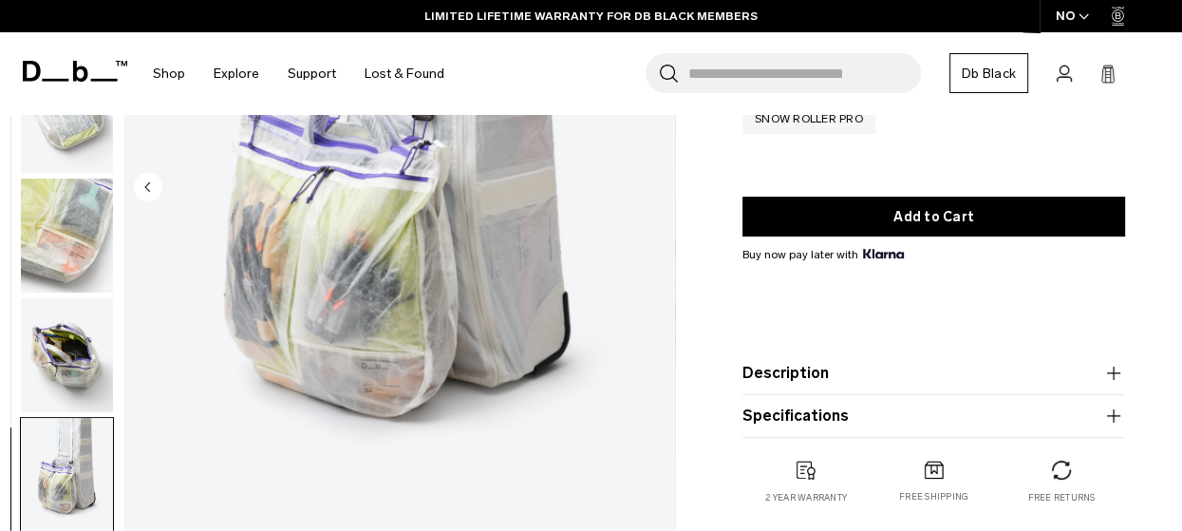
click at [802, 371] on button "Description" at bounding box center [934, 373] width 383 height 23
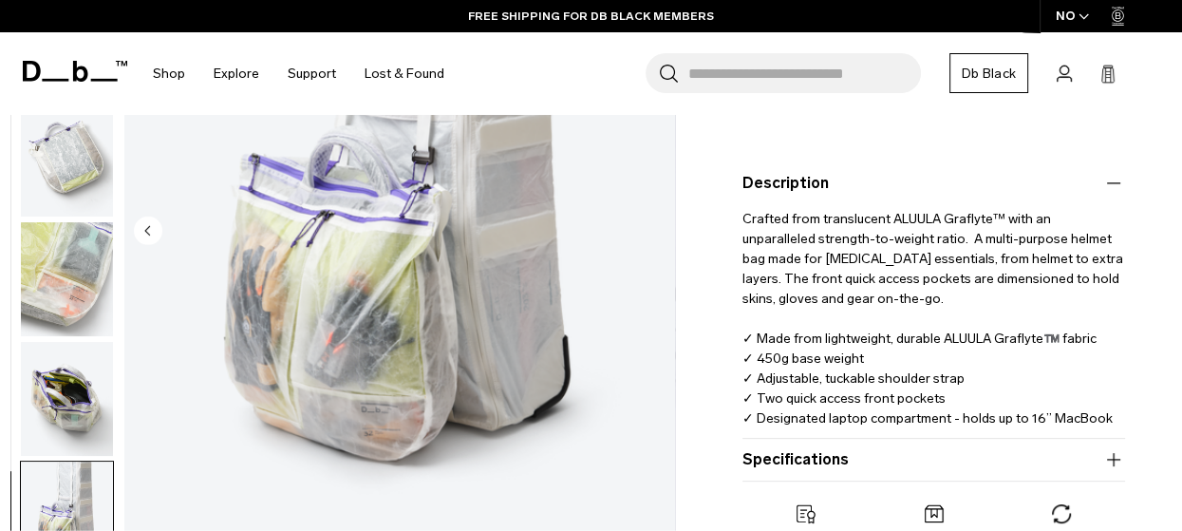
scroll to position [570, 0]
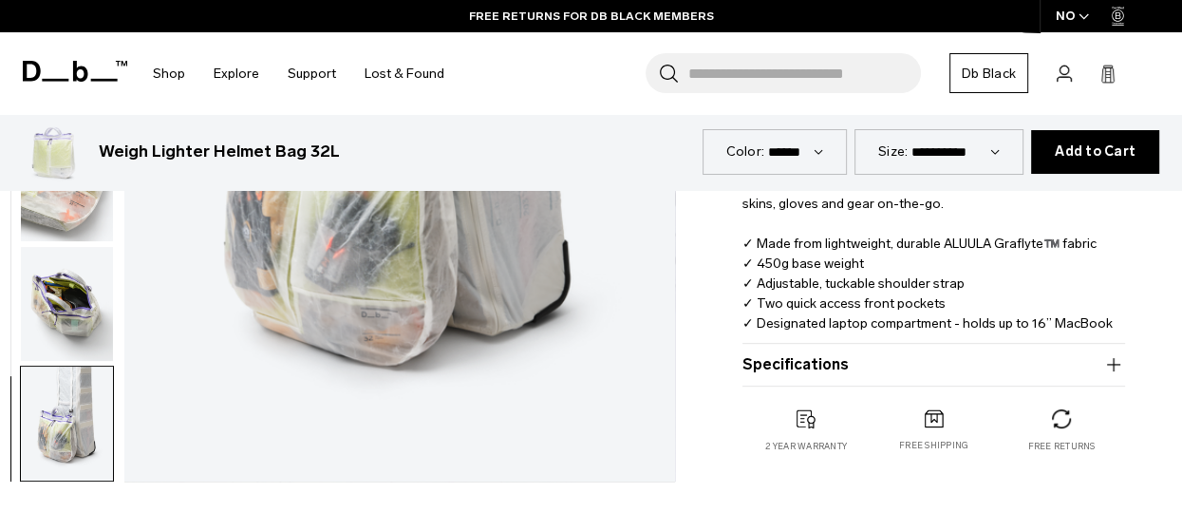
click at [813, 370] on button "Specifications" at bounding box center [934, 364] width 383 height 23
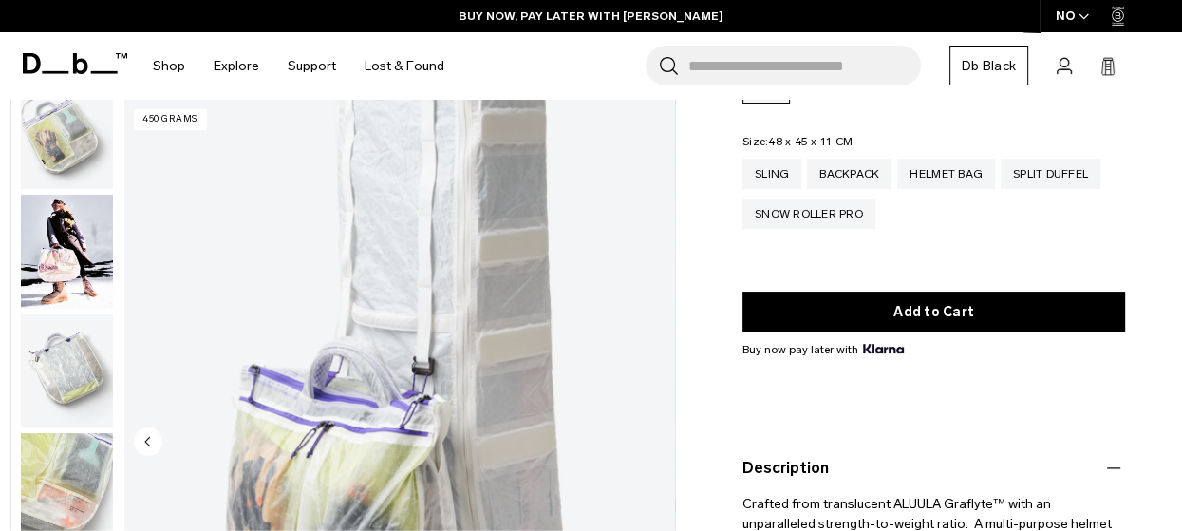
scroll to position [0, 0]
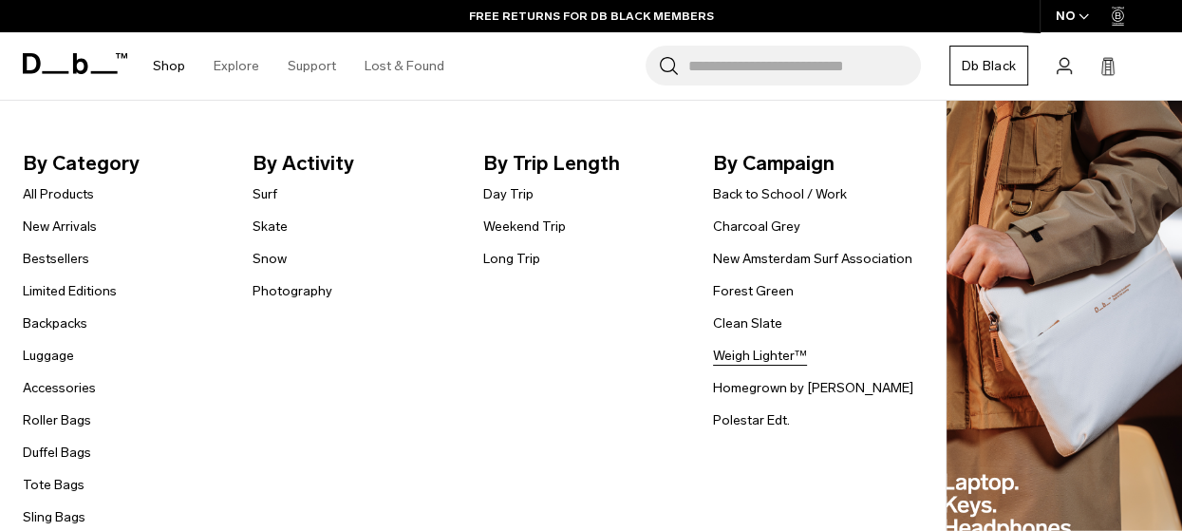
click at [723, 355] on link "Weigh Lighter™" at bounding box center [760, 356] width 94 height 20
click at [275, 261] on link "Snow" at bounding box center [270, 259] width 34 height 20
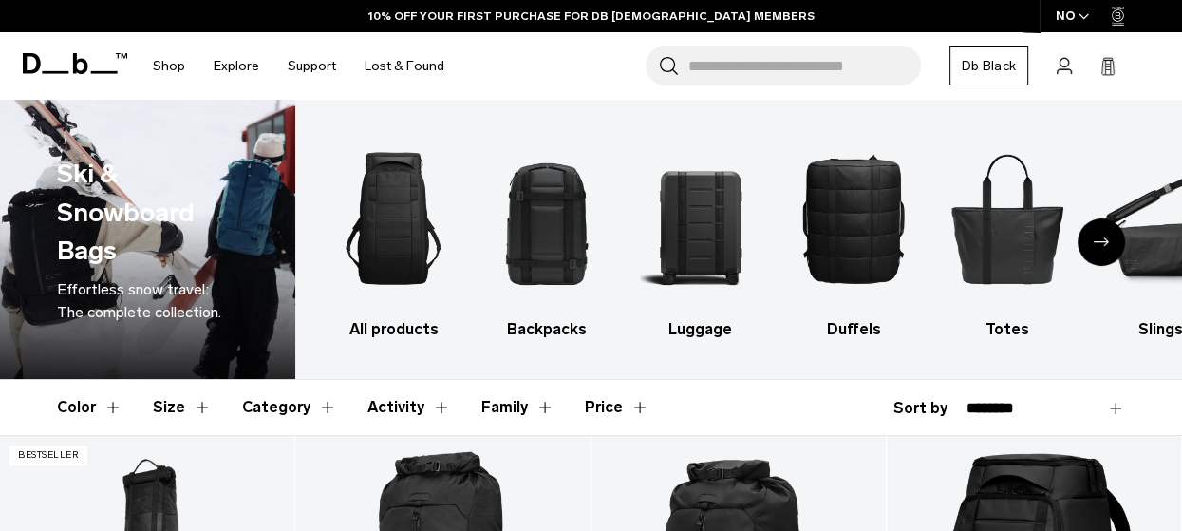
click at [1104, 241] on icon "Next slide" at bounding box center [1101, 241] width 15 height 9
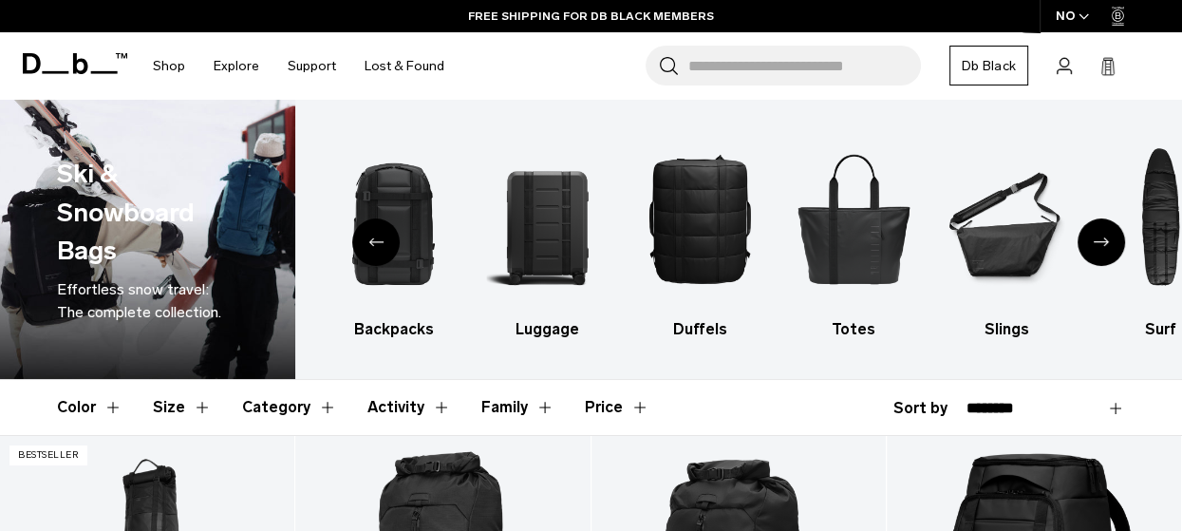
click at [1103, 241] on icon "Next slide" at bounding box center [1101, 241] width 15 height 9
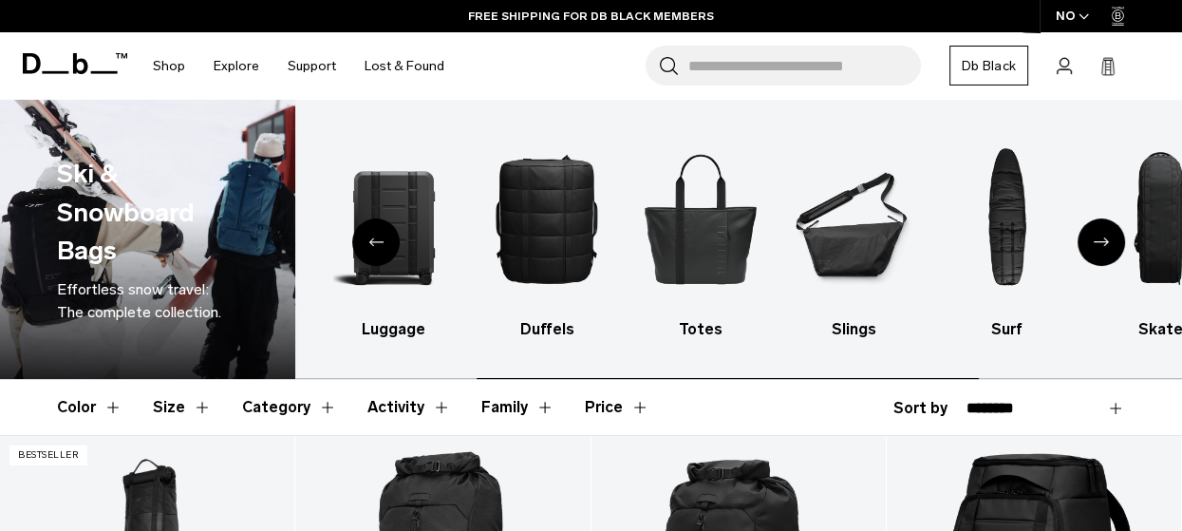
click at [1103, 241] on icon "Next slide" at bounding box center [1101, 241] width 15 height 9
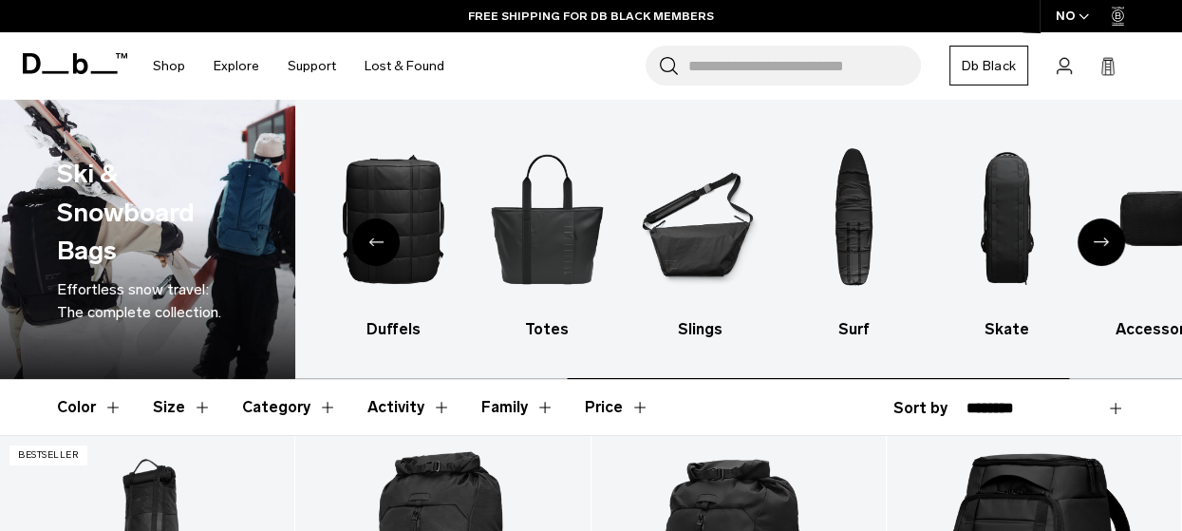
click at [1103, 241] on icon "Next slide" at bounding box center [1101, 241] width 15 height 9
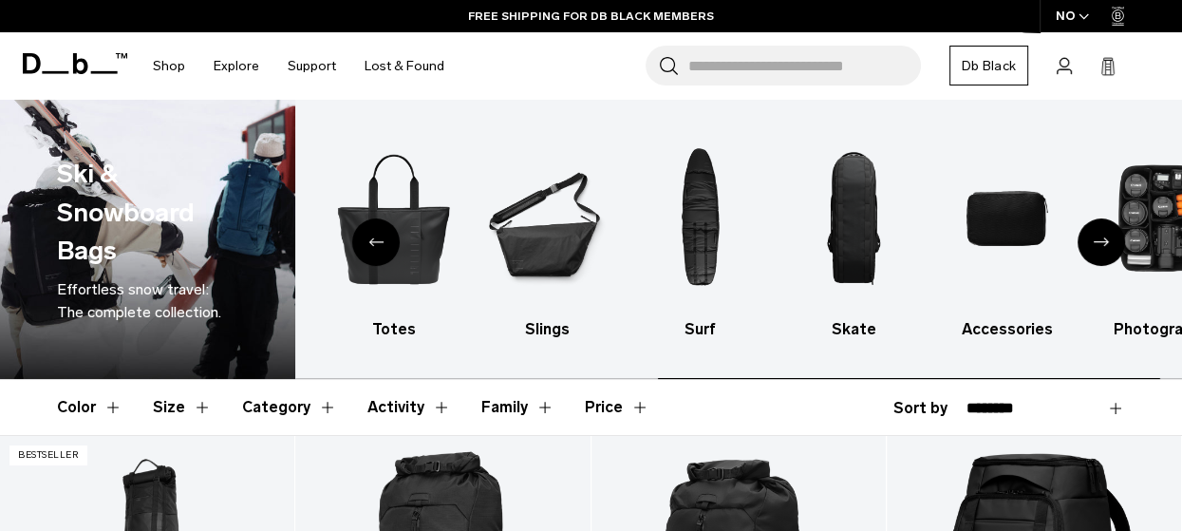
click at [1103, 241] on icon "Next slide" at bounding box center [1101, 241] width 15 height 9
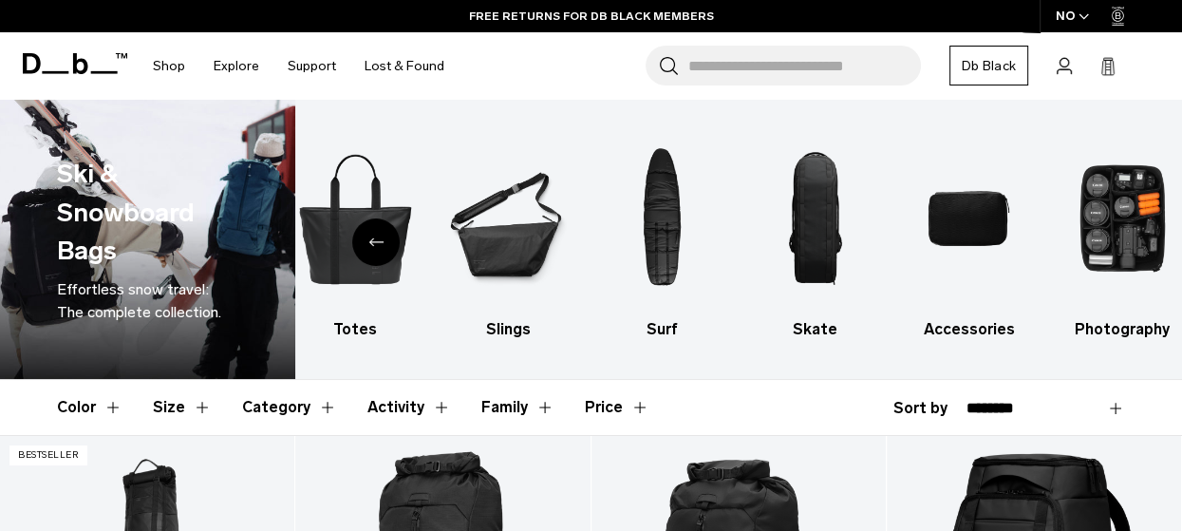
click at [375, 237] on icon "Previous slide" at bounding box center [375, 241] width 15 height 9
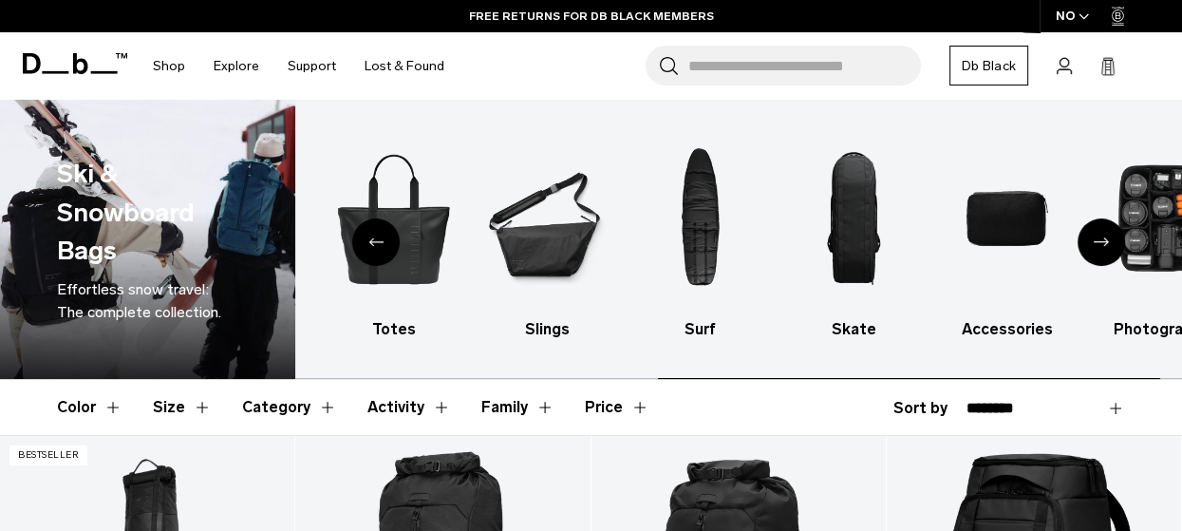
click at [374, 237] on icon "Previous slide" at bounding box center [375, 241] width 15 height 9
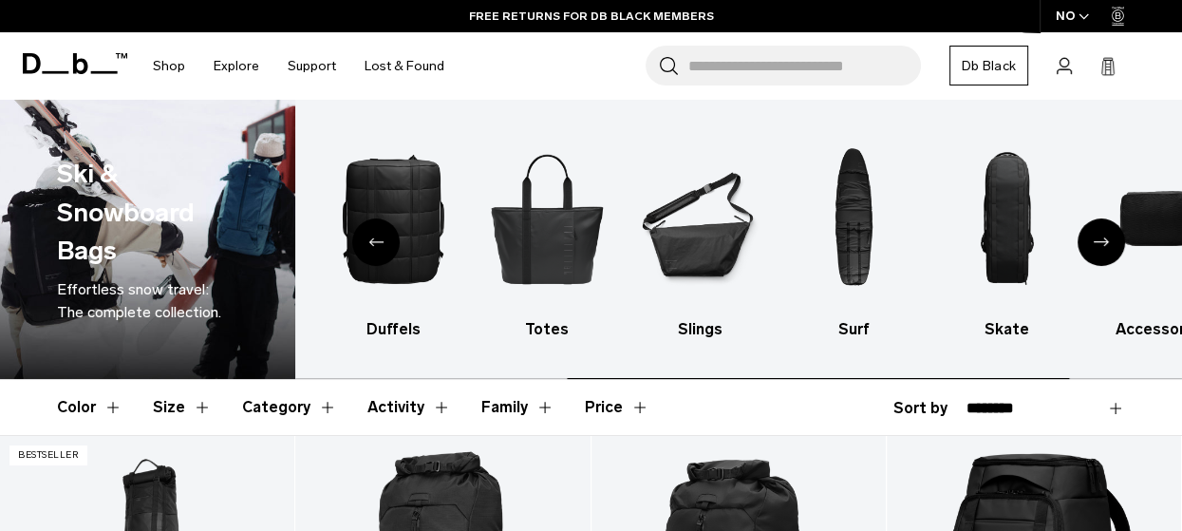
click at [374, 237] on icon "Previous slide" at bounding box center [375, 241] width 15 height 9
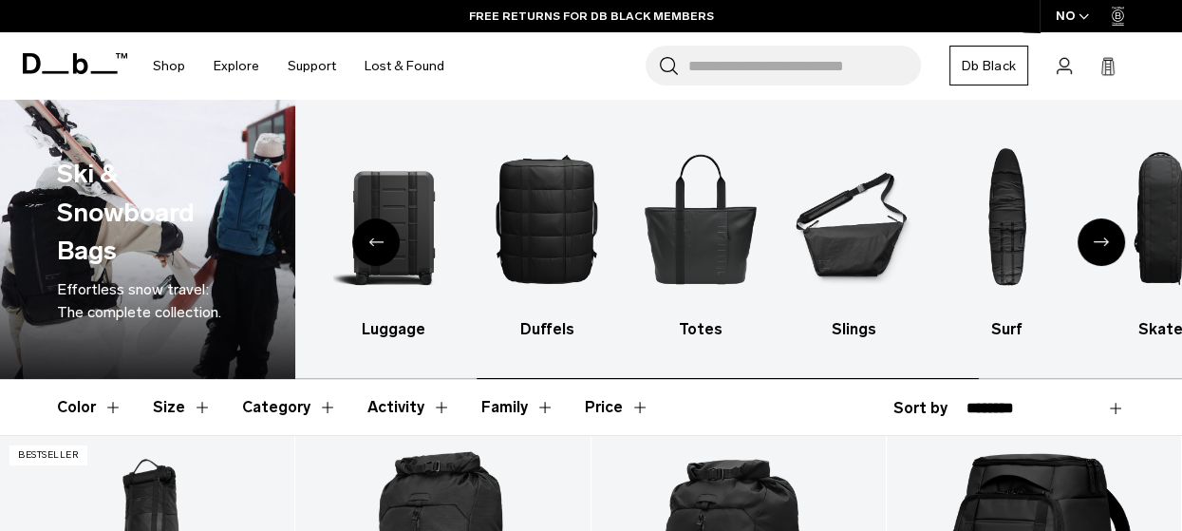
click at [374, 237] on icon "Previous slide" at bounding box center [375, 241] width 15 height 9
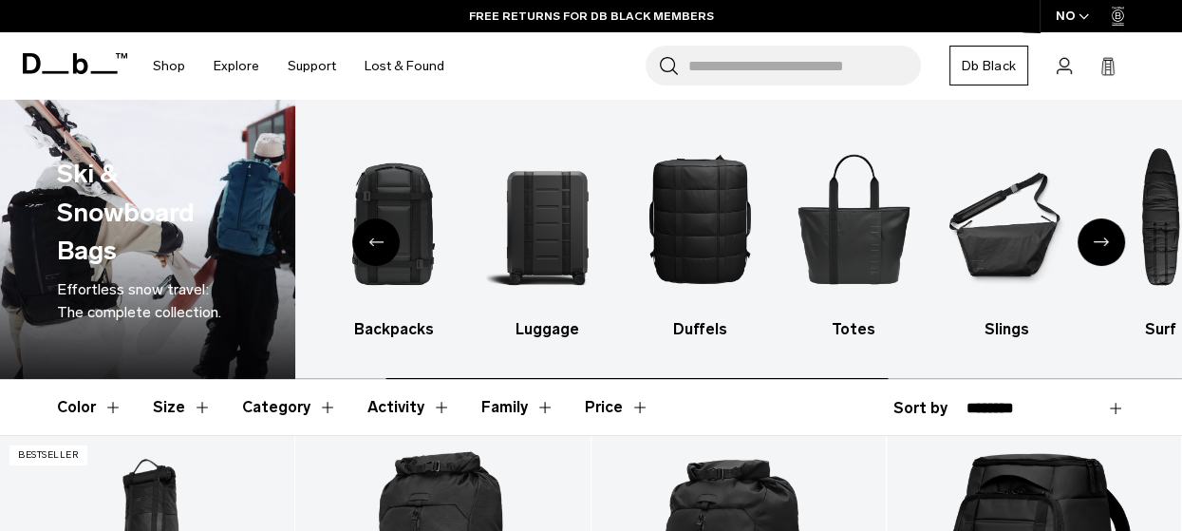
click at [374, 237] on icon "Previous slide" at bounding box center [375, 241] width 15 height 9
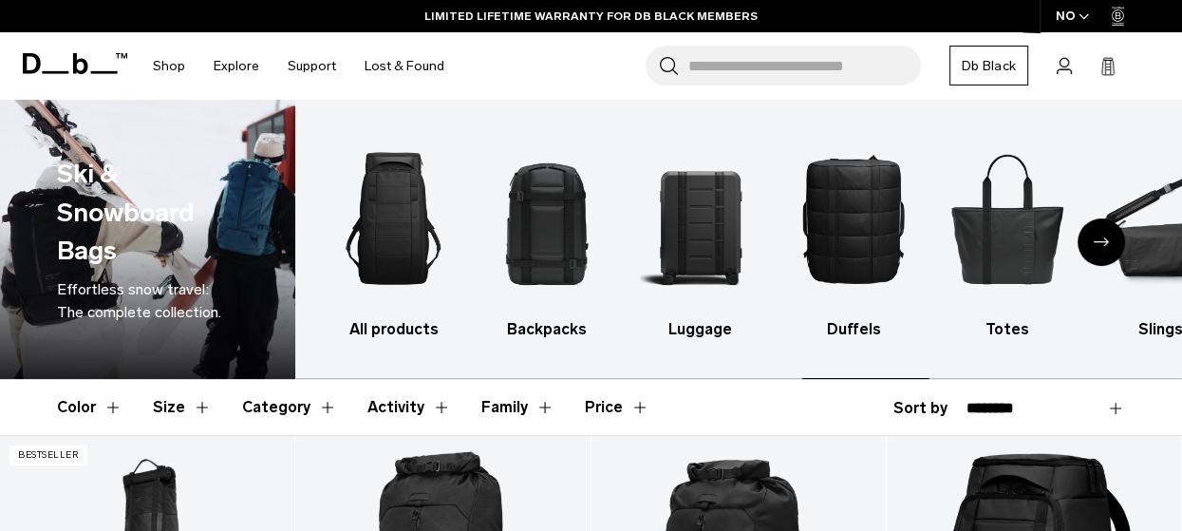
click at [374, 237] on img "1 / 10" at bounding box center [393, 218] width 121 height 180
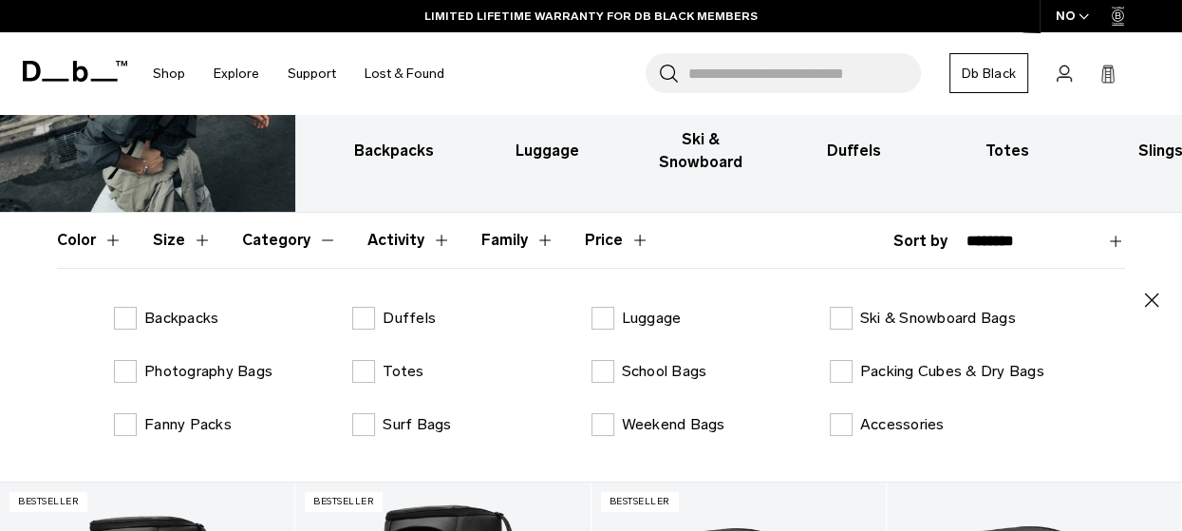
click at [421, 238] on button "Activity" at bounding box center [410, 240] width 84 height 55
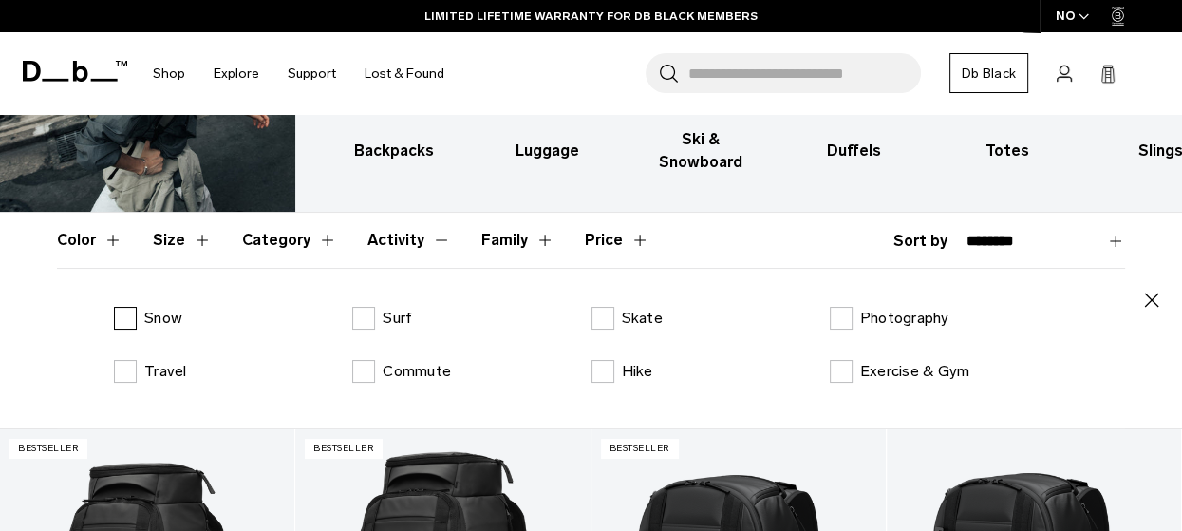
click at [122, 314] on label "Snow" at bounding box center [148, 318] width 68 height 23
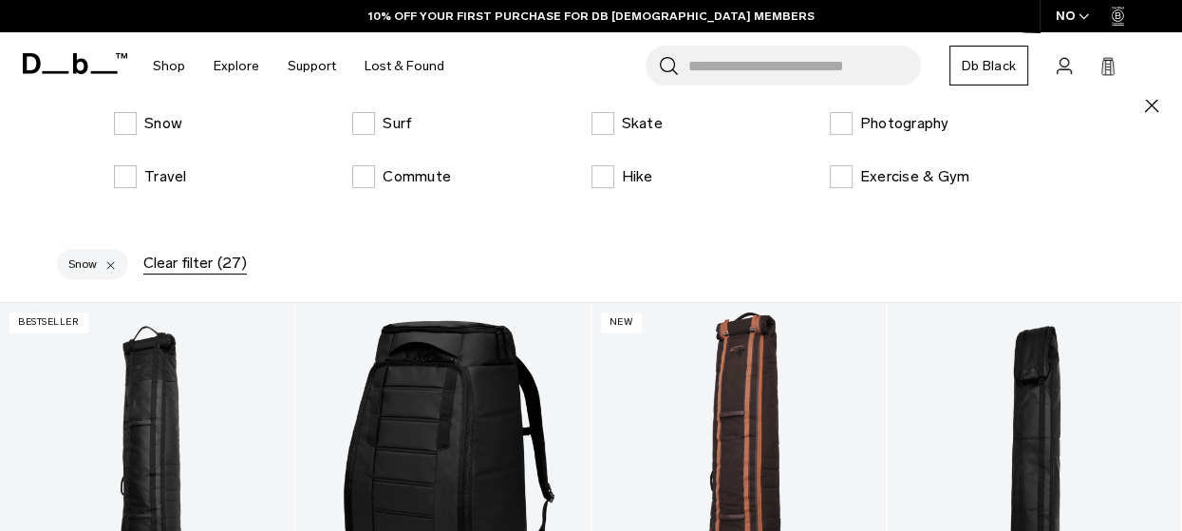
scroll to position [380, 0]
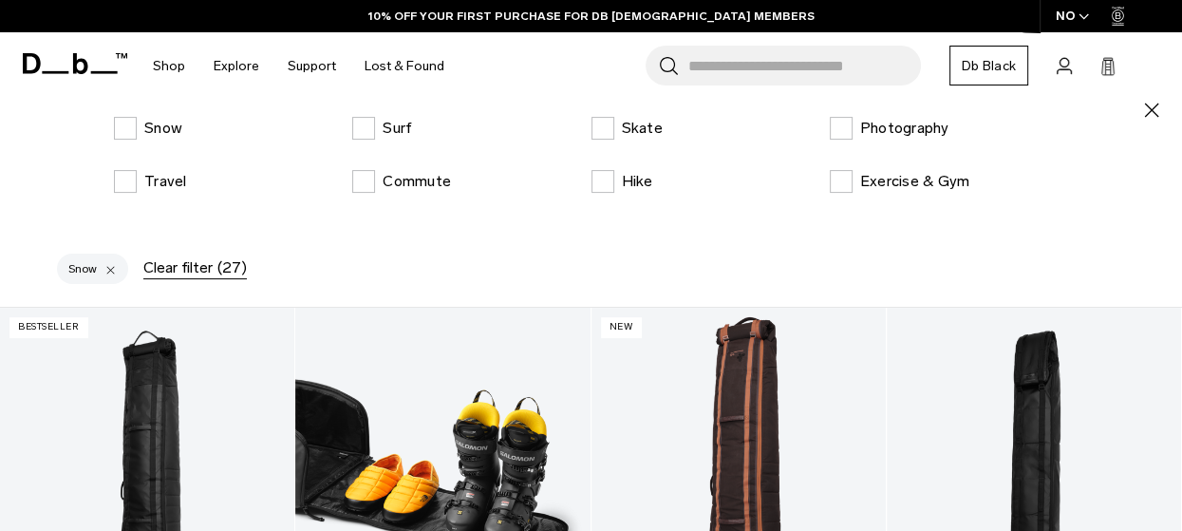
click at [459, 349] on link "Hugger Bootpack 45L" at bounding box center [442, 472] width 294 height 328
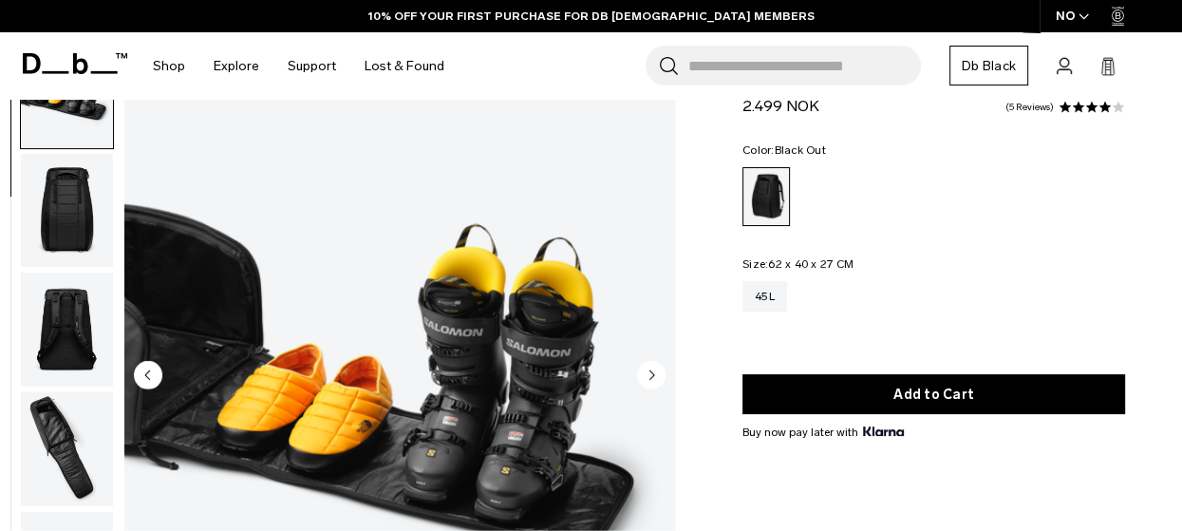
click at [652, 380] on circle "Next slide" at bounding box center [651, 375] width 28 height 28
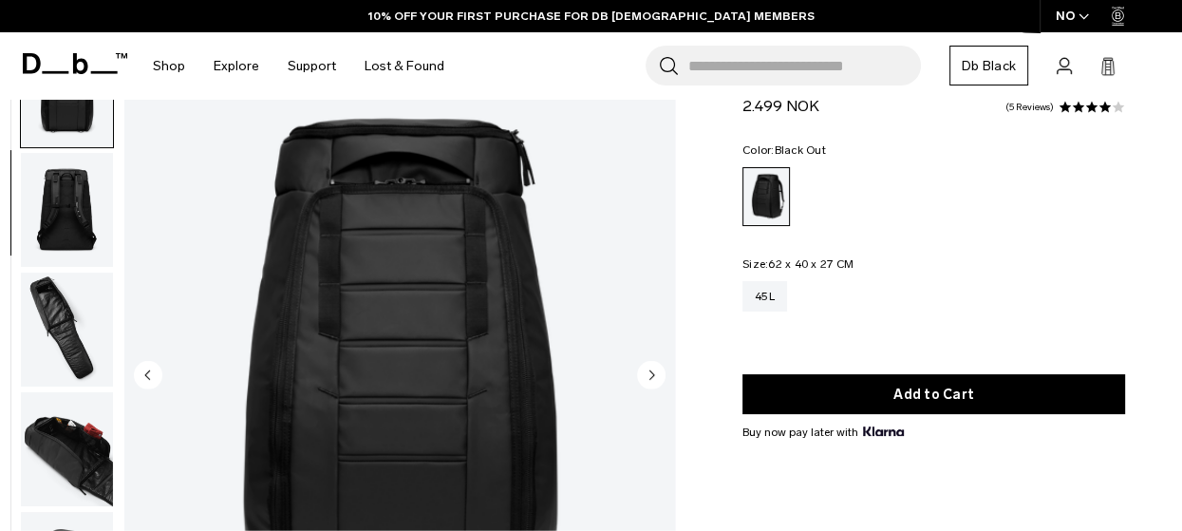
click at [652, 373] on icon "Next slide" at bounding box center [653, 374] width 5 height 9
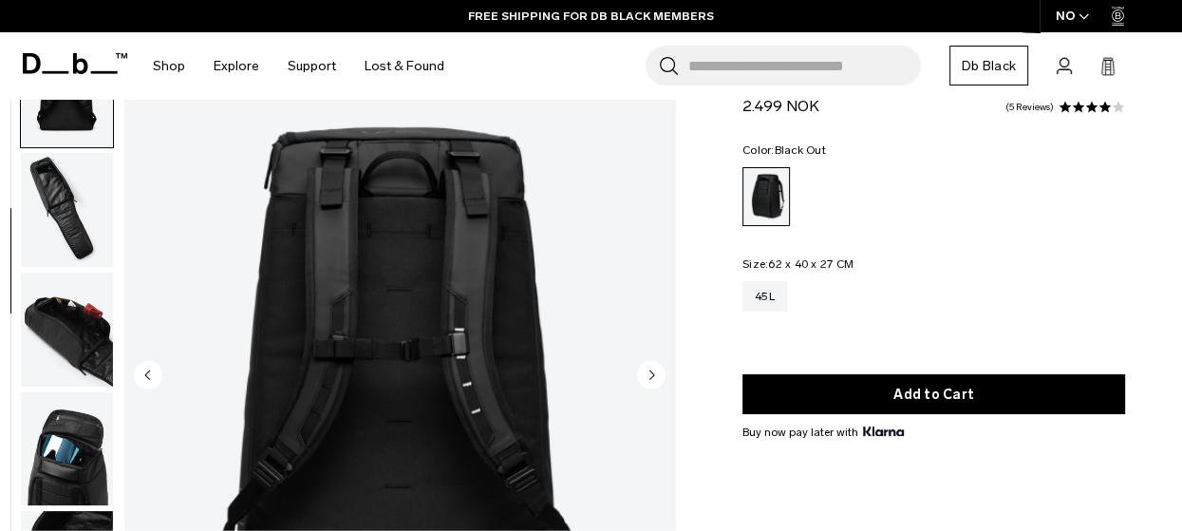
click at [652, 373] on icon "Next slide" at bounding box center [653, 374] width 5 height 9
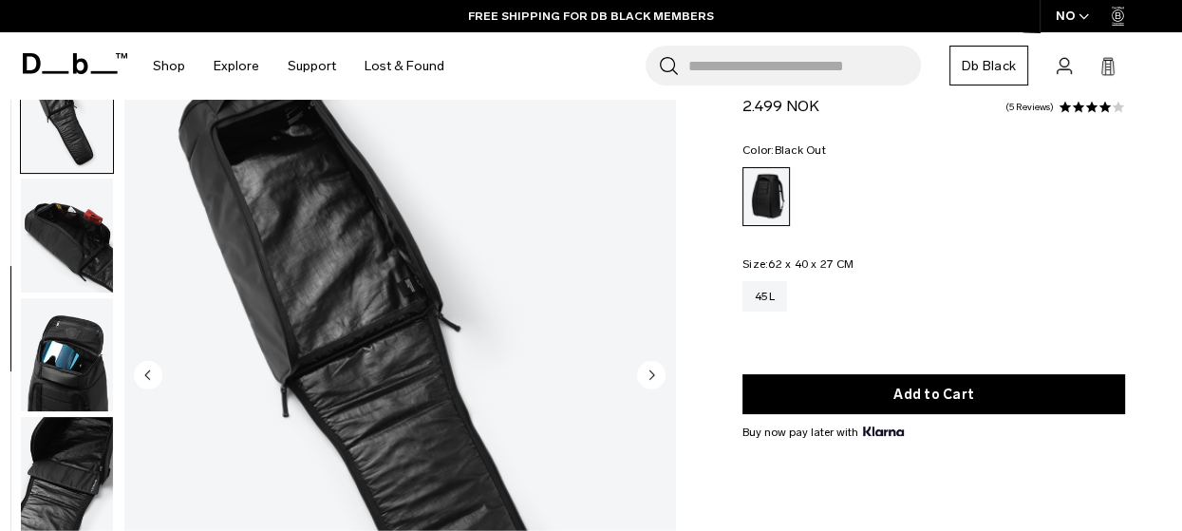
scroll to position [479, 0]
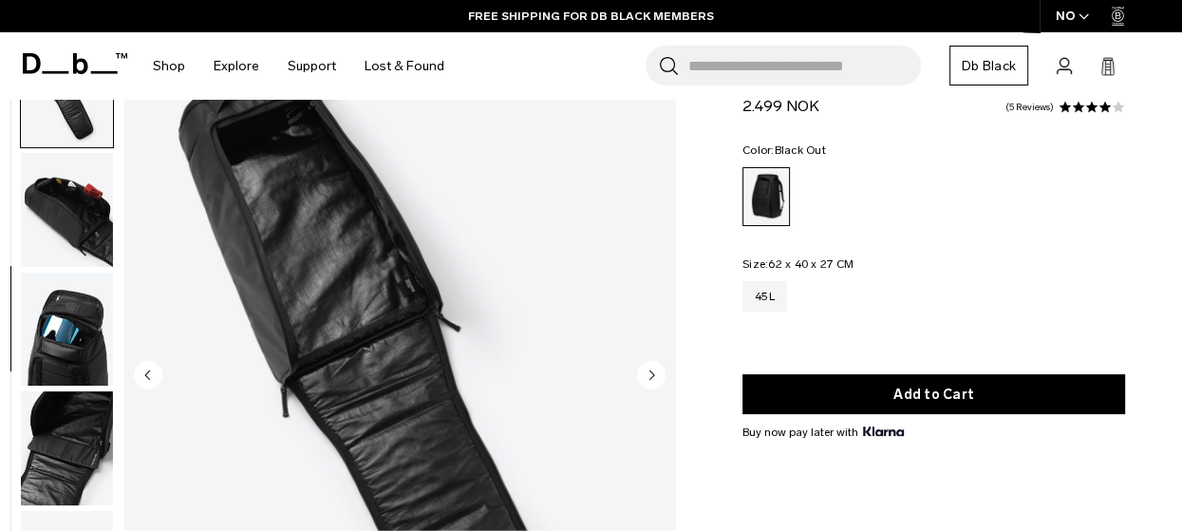
click at [652, 373] on icon "Next slide" at bounding box center [653, 374] width 5 height 9
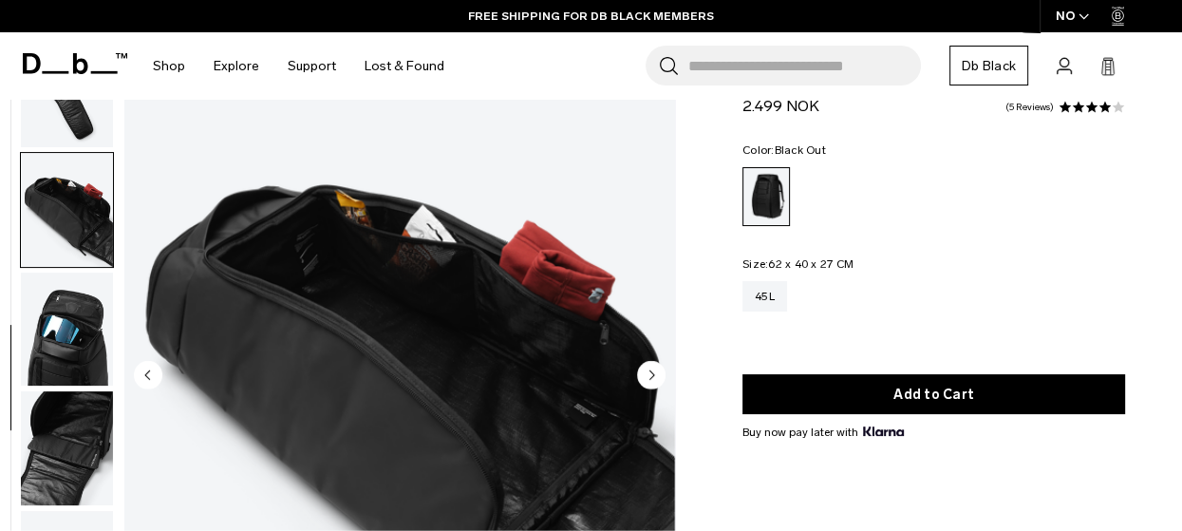
scroll to position [597, 0]
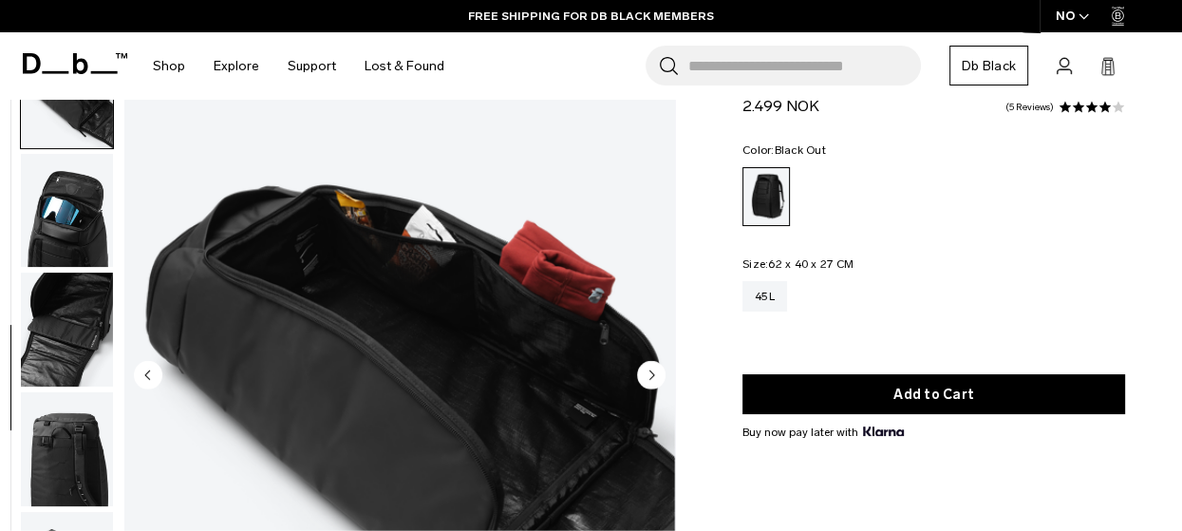
click at [653, 373] on circle "Next slide" at bounding box center [651, 375] width 28 height 28
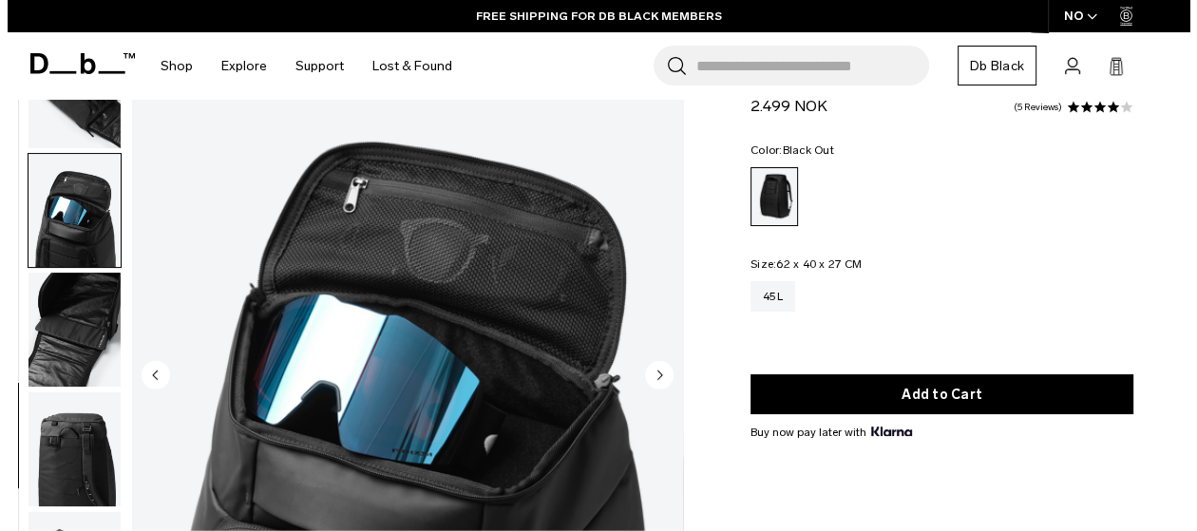
scroll to position [623, 0]
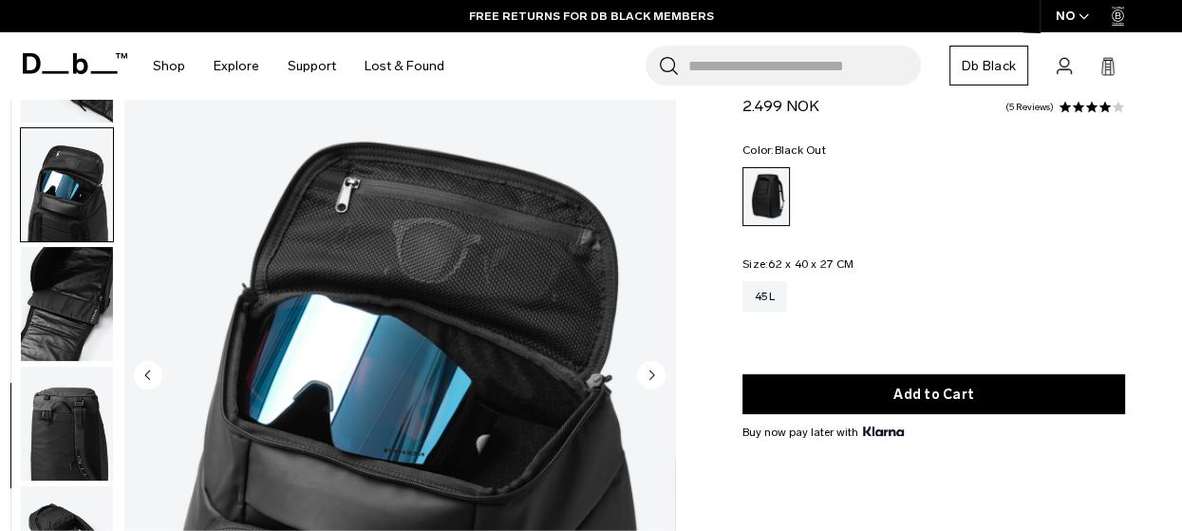
click at [653, 373] on circle "Next slide" at bounding box center [651, 375] width 28 height 28
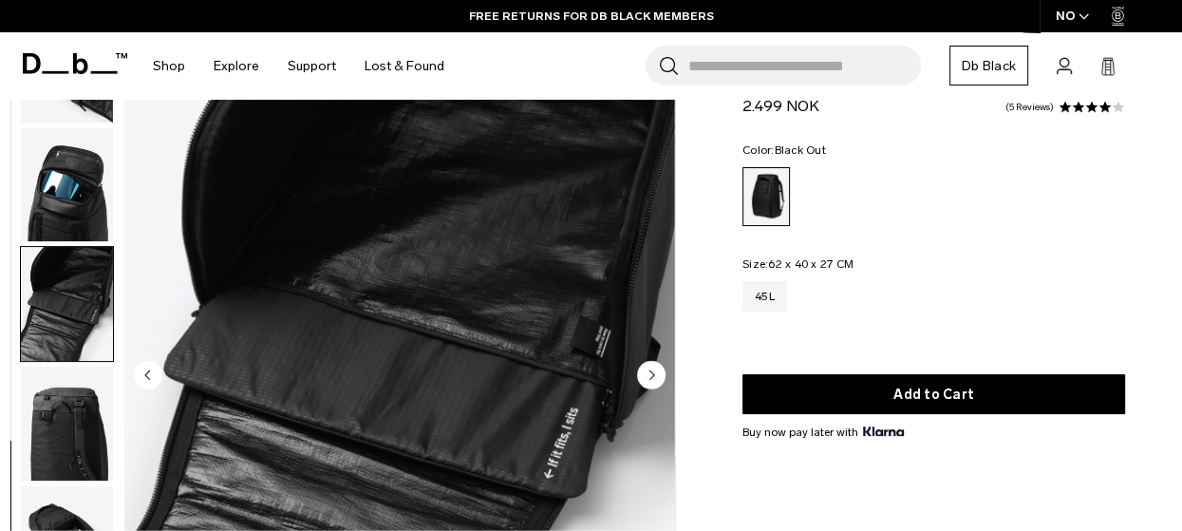
click at [653, 373] on circle "Next slide" at bounding box center [651, 375] width 28 height 28
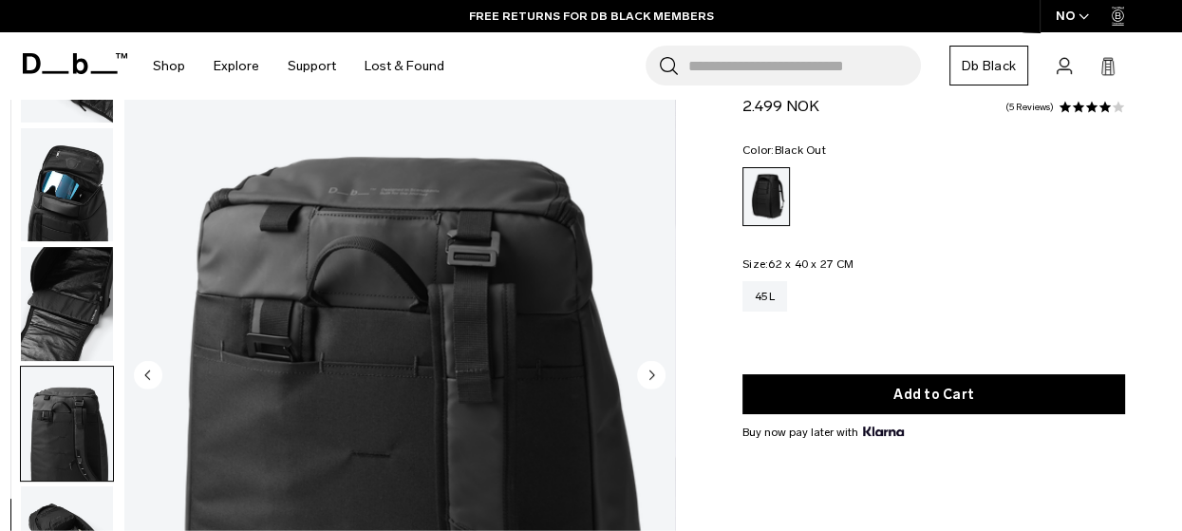
click at [653, 373] on circle "Next slide" at bounding box center [651, 375] width 28 height 28
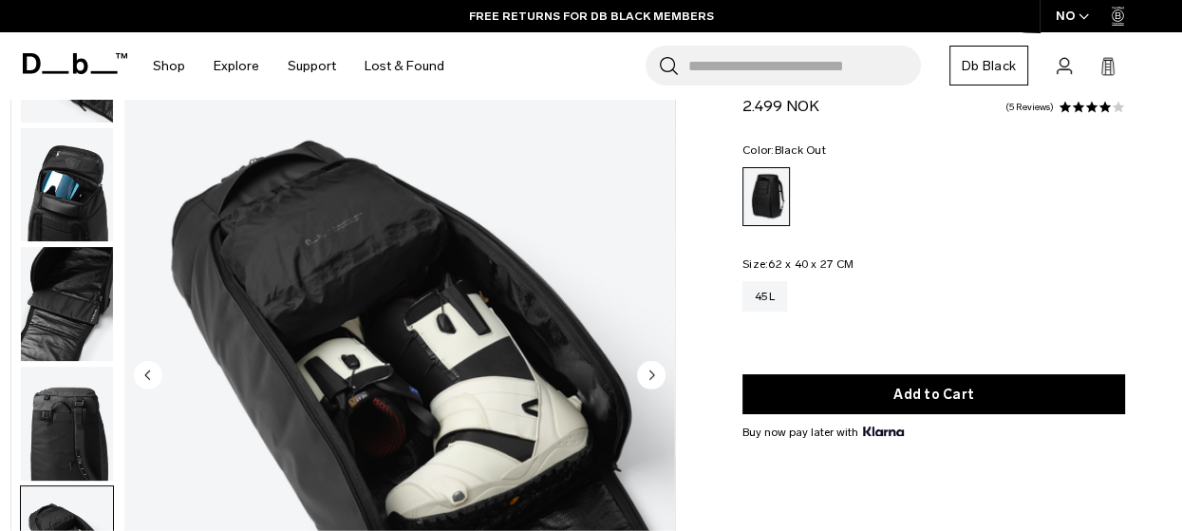
click at [653, 373] on circle "Next slide" at bounding box center [651, 375] width 28 height 28
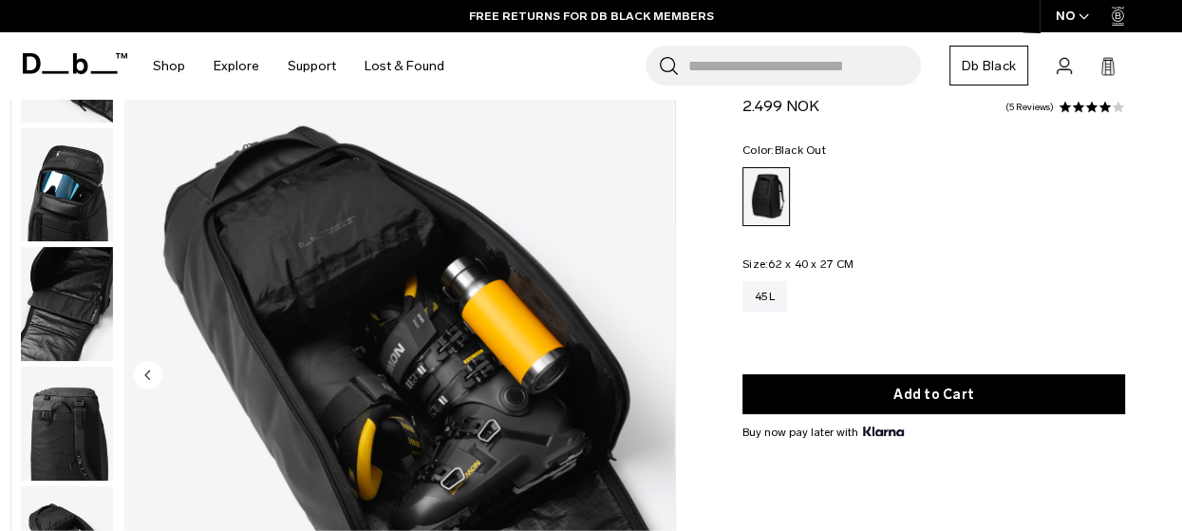
click at [653, 373] on img "11 / 11" at bounding box center [399, 377] width 551 height 688
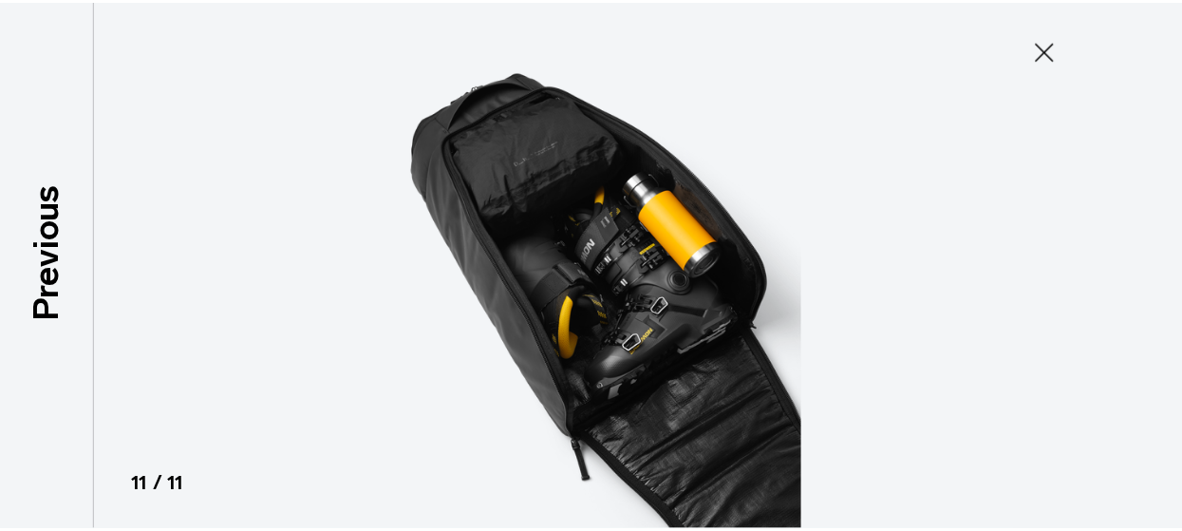
scroll to position [612, 0]
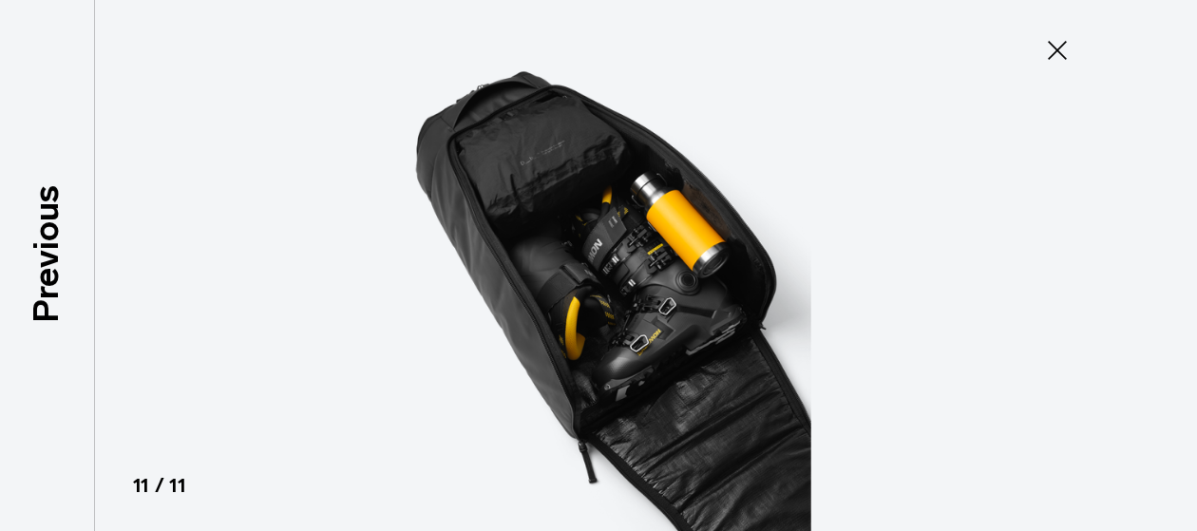
click at [1059, 50] on icon at bounding box center [1057, 50] width 30 height 30
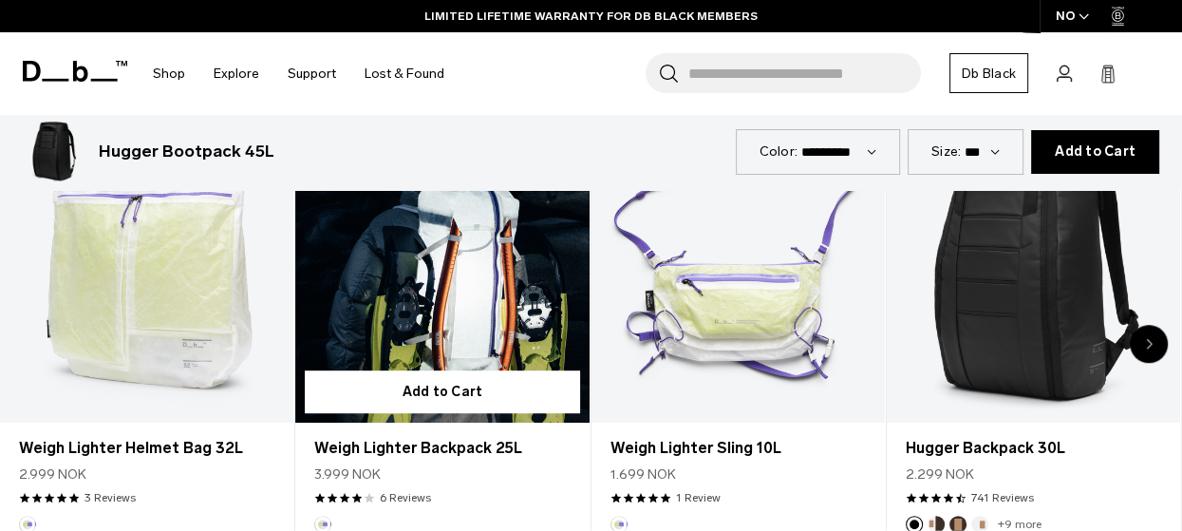
scroll to position [1045, 0]
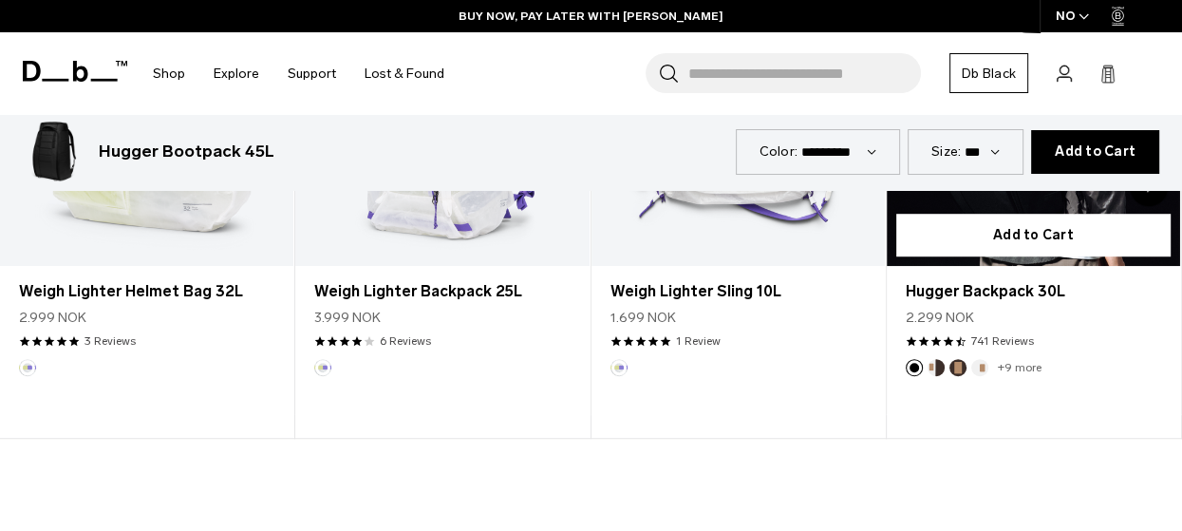
click at [955, 371] on button "Espresso" at bounding box center [958, 367] width 17 height 17
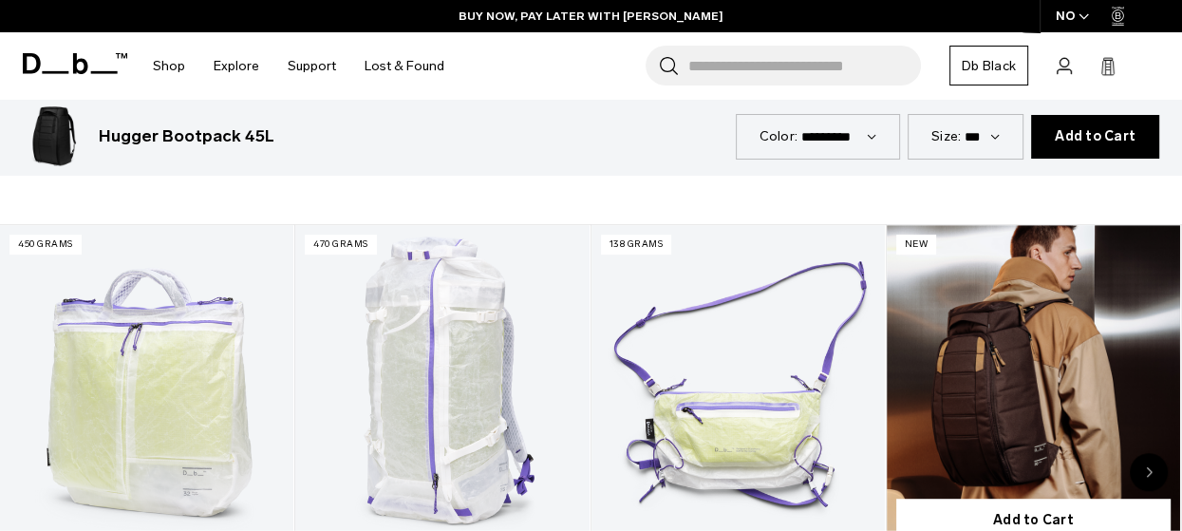
scroll to position [950, 0]
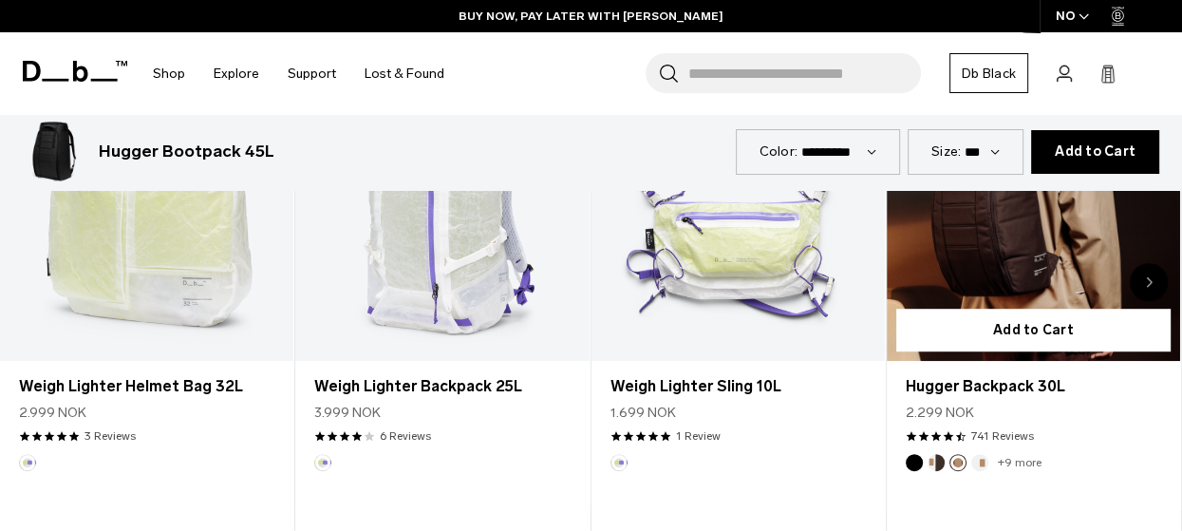
click at [935, 459] on button "Cappuccino" at bounding box center [936, 462] width 17 height 17
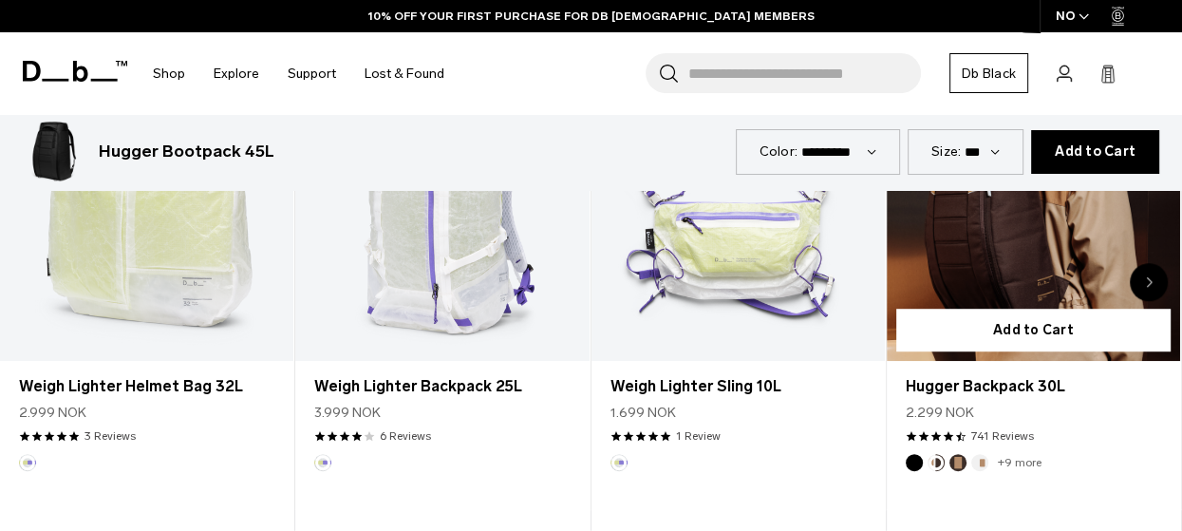
click at [1020, 462] on link "+9 more" at bounding box center [1020, 462] width 44 height 13
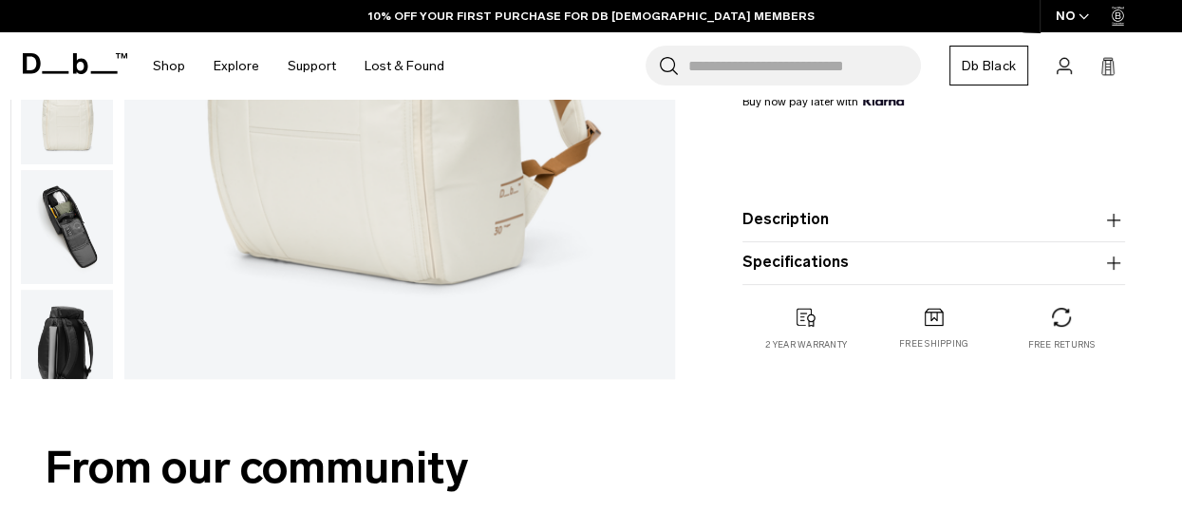
click at [41, 214] on img "button" at bounding box center [67, 228] width 92 height 114
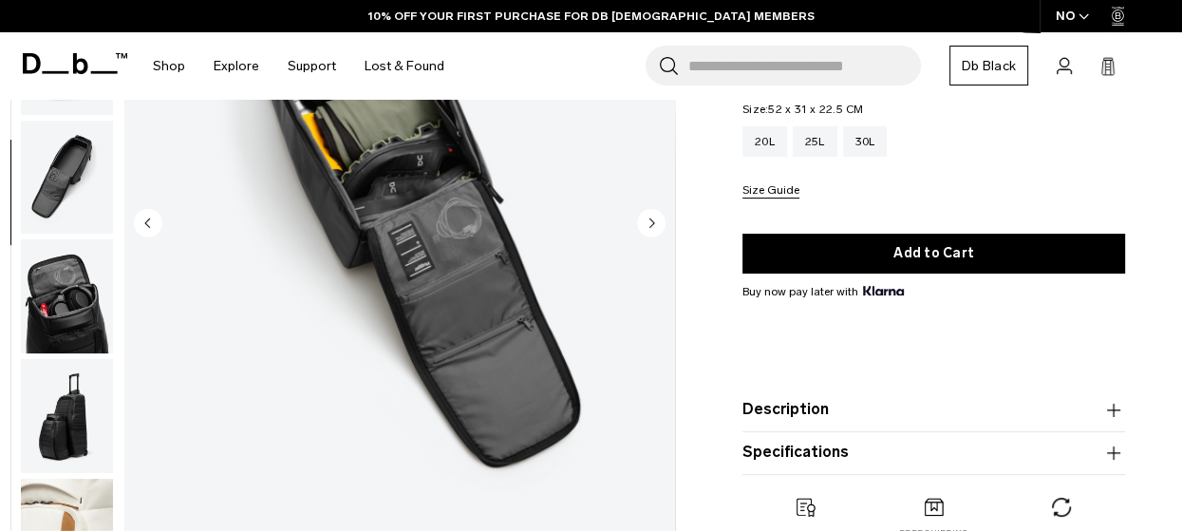
scroll to position [190, 0]
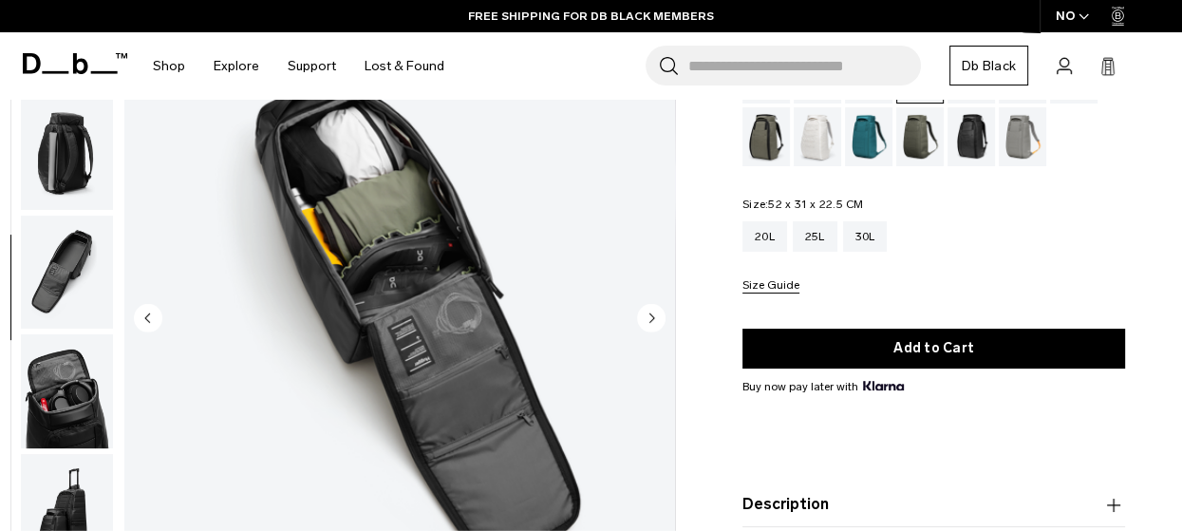
click at [89, 270] on img "button" at bounding box center [67, 273] width 92 height 114
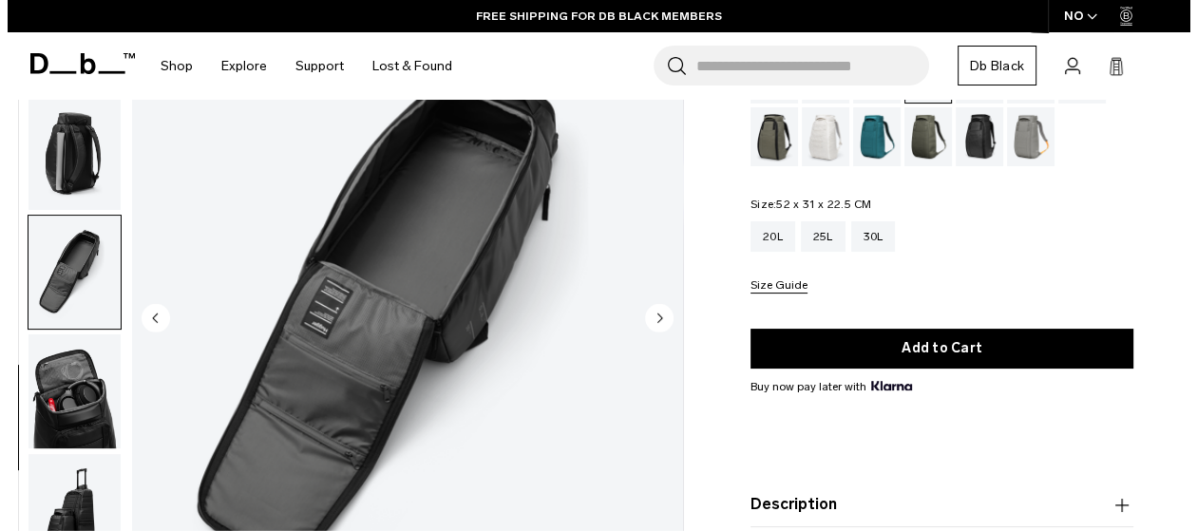
scroll to position [503, 0]
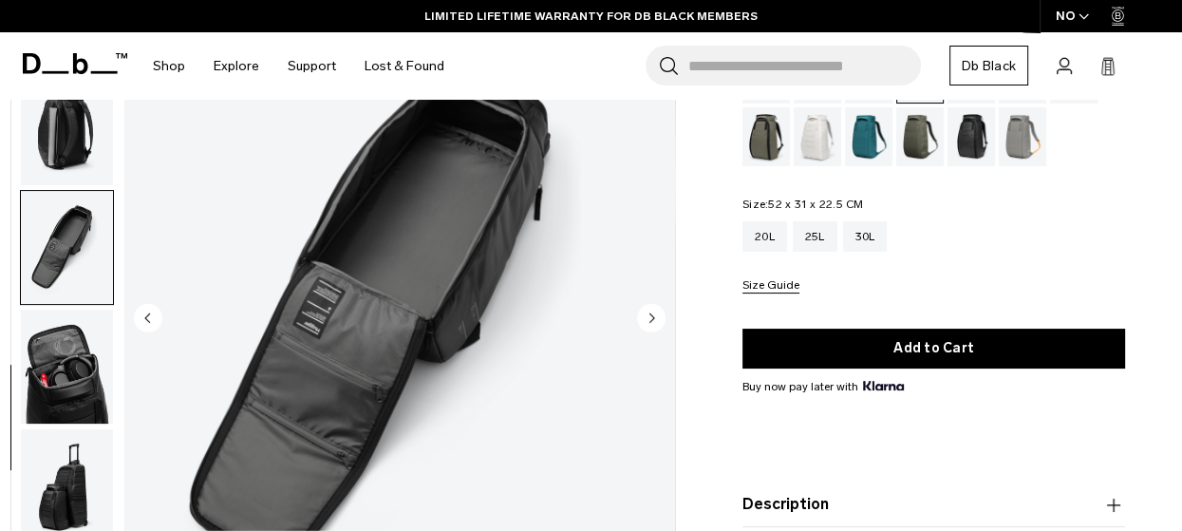
click at [646, 322] on circle "Next slide" at bounding box center [651, 318] width 28 height 28
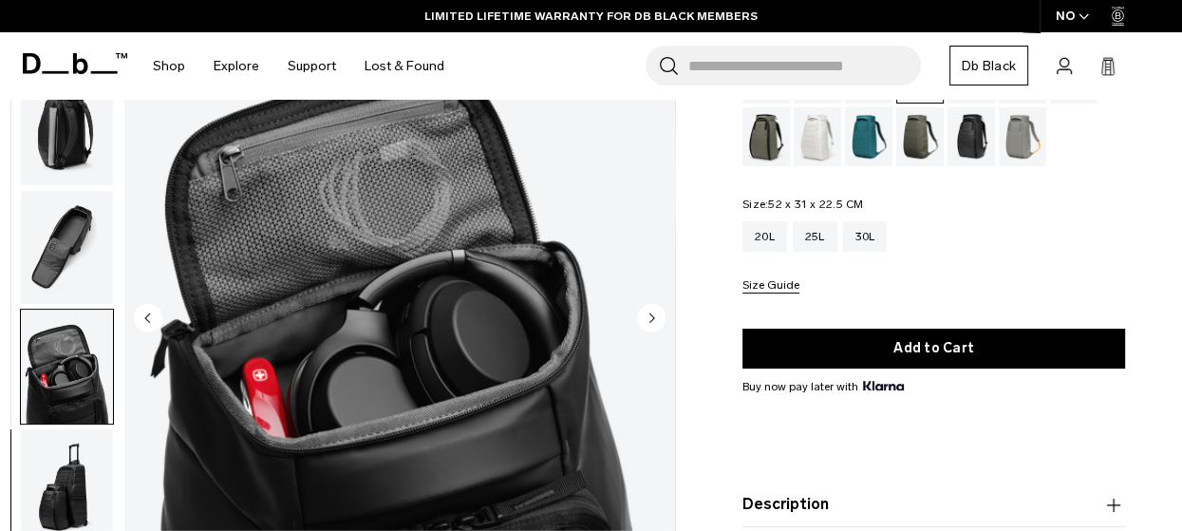
click at [646, 322] on circle "Next slide" at bounding box center [651, 318] width 28 height 28
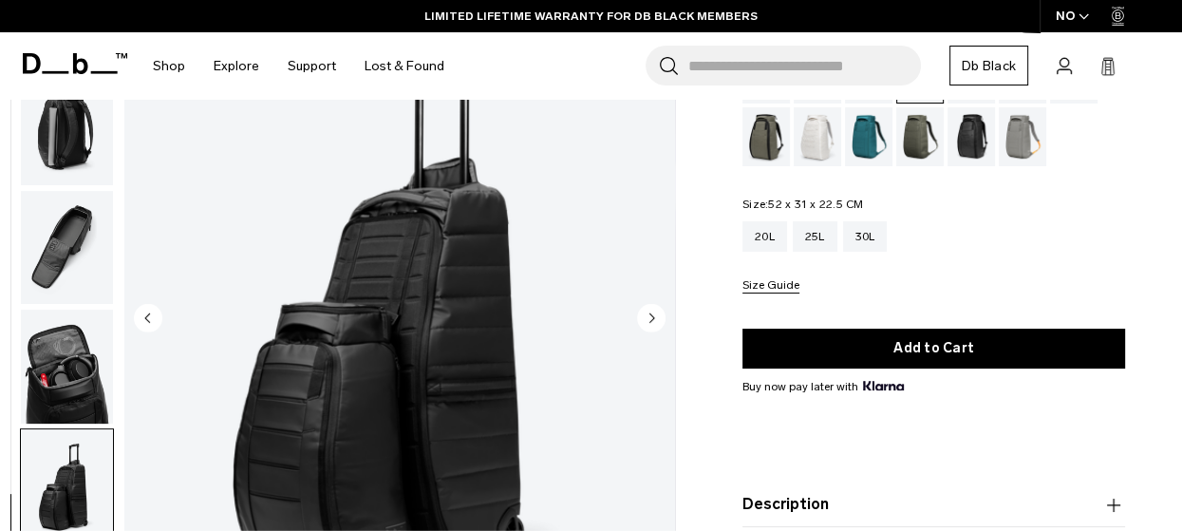
click at [646, 321] on circle "Next slide" at bounding box center [651, 318] width 28 height 28
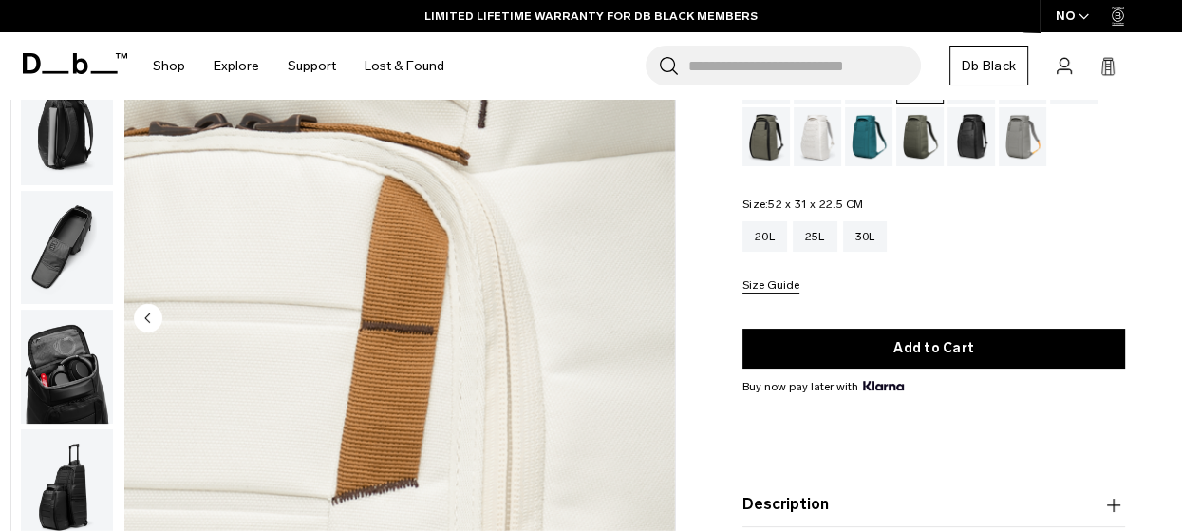
click at [646, 321] on img "10 / 10" at bounding box center [399, 320] width 551 height 688
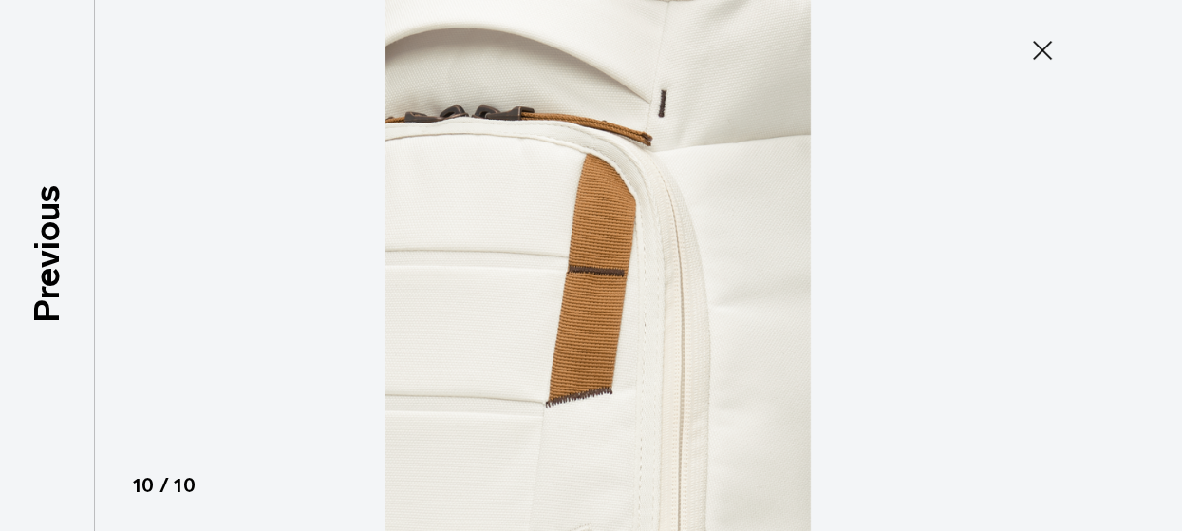
scroll to position [492, 0]
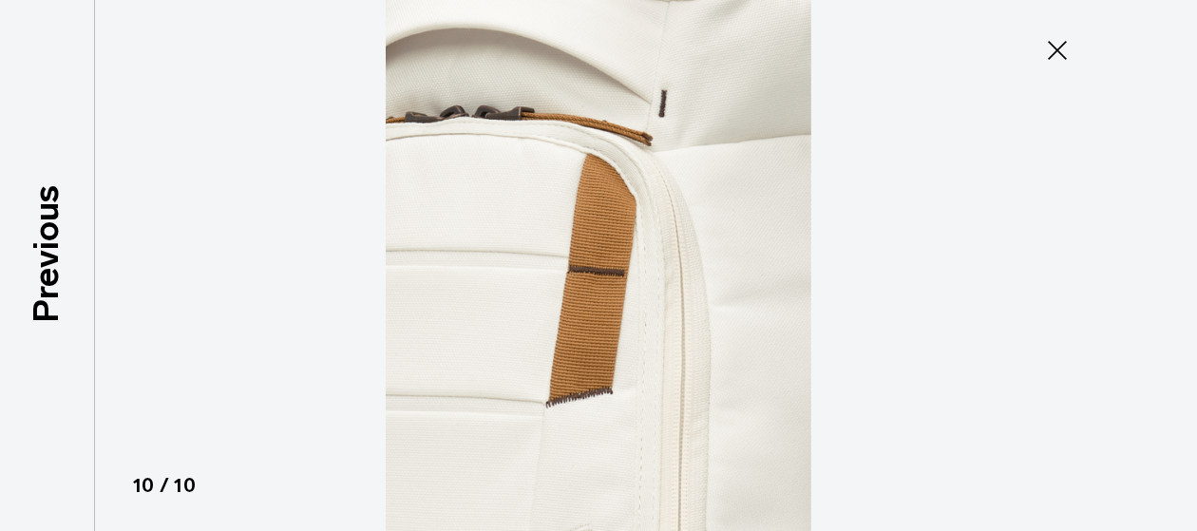
click at [1054, 49] on icon at bounding box center [1057, 50] width 30 height 30
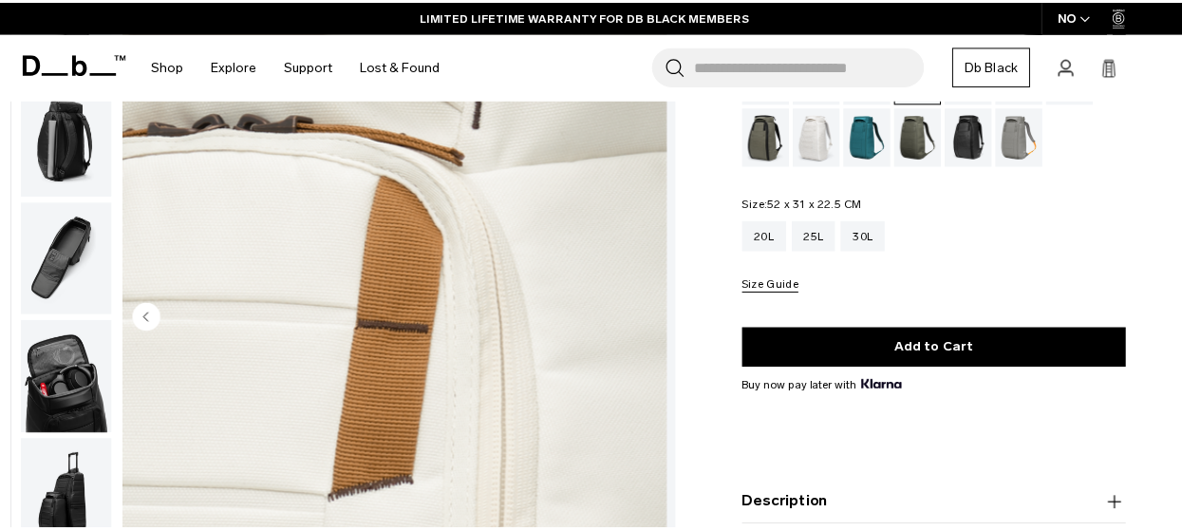
scroll to position [503, 0]
